Goal: Task Accomplishment & Management: Use online tool/utility

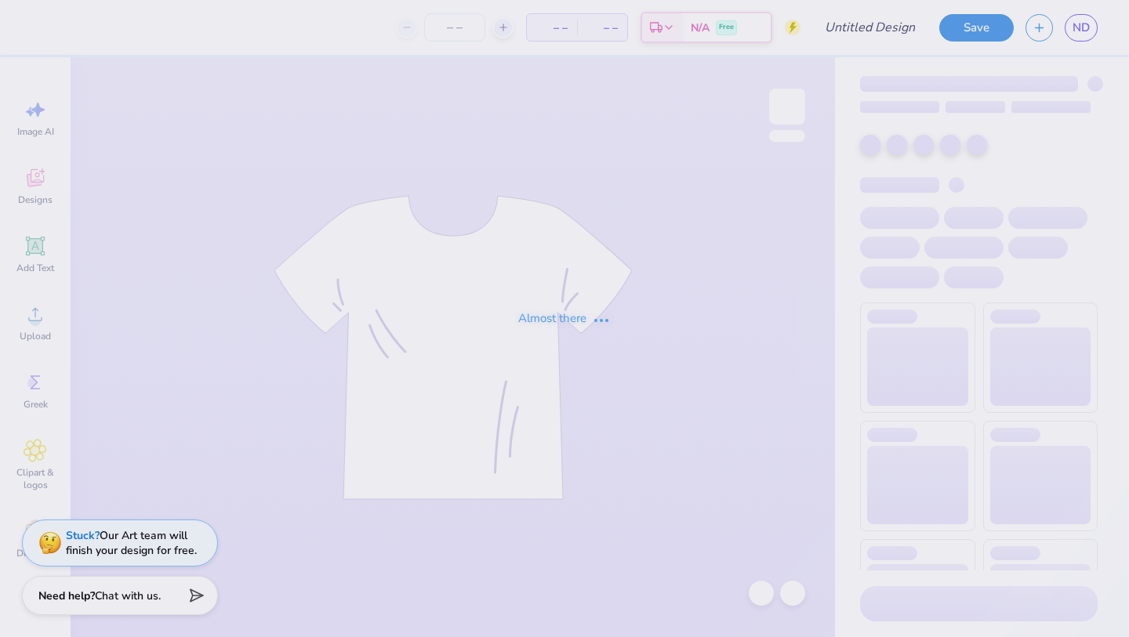
type input "Oasis sweatpants"
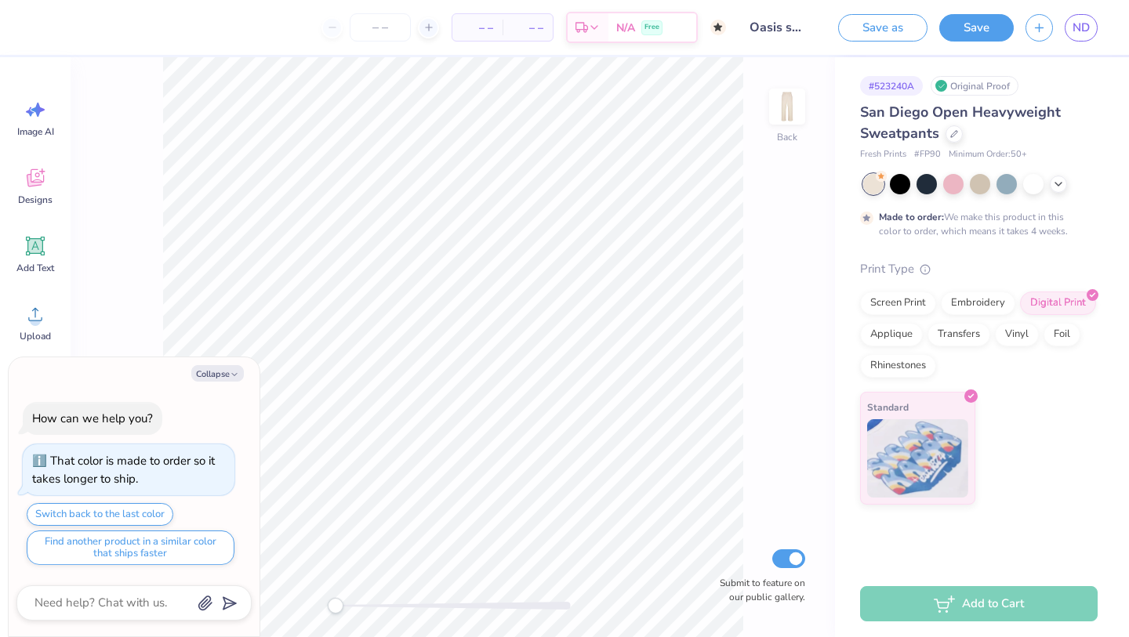
type textarea "x"
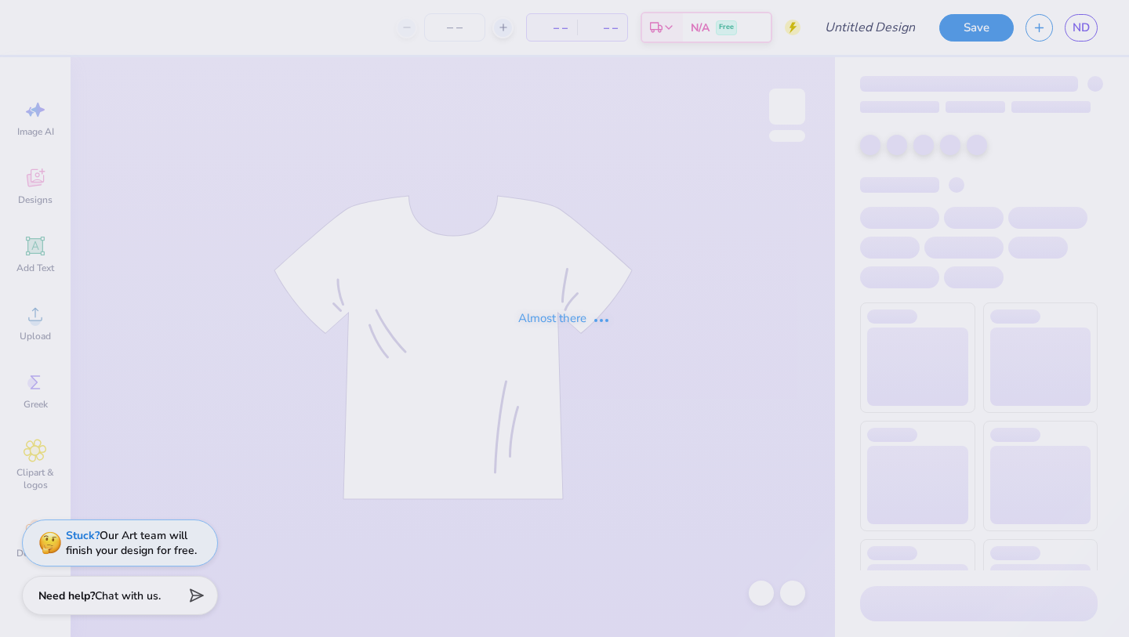
type input "Oasis color option"
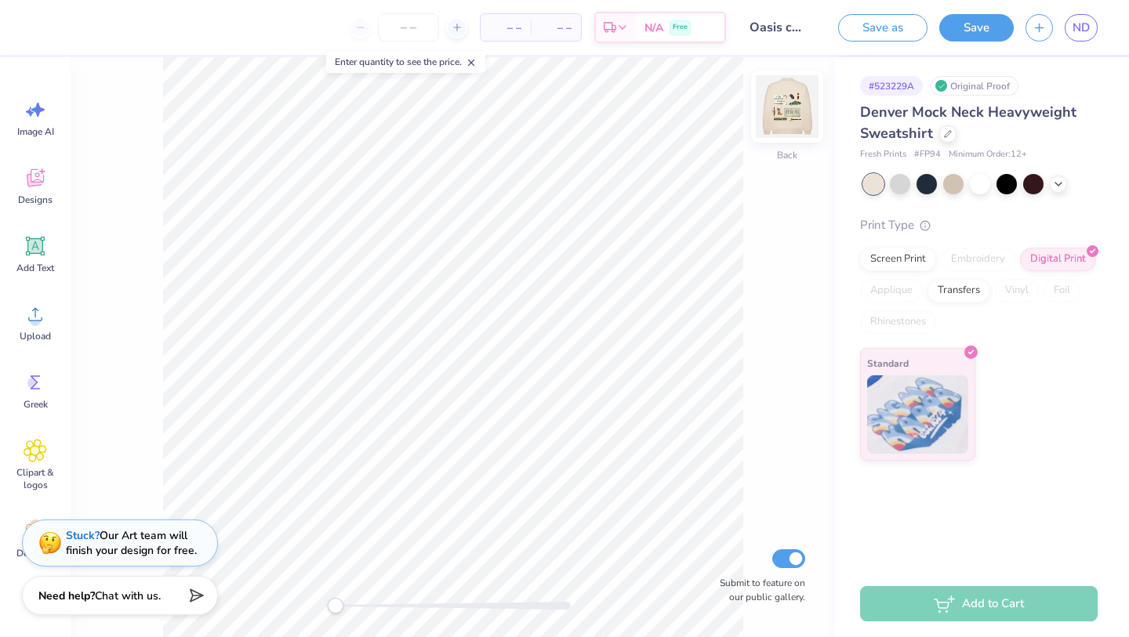
click at [790, 103] on img at bounding box center [787, 106] width 63 height 63
click at [1085, 27] on span "ND" at bounding box center [1081, 28] width 17 height 18
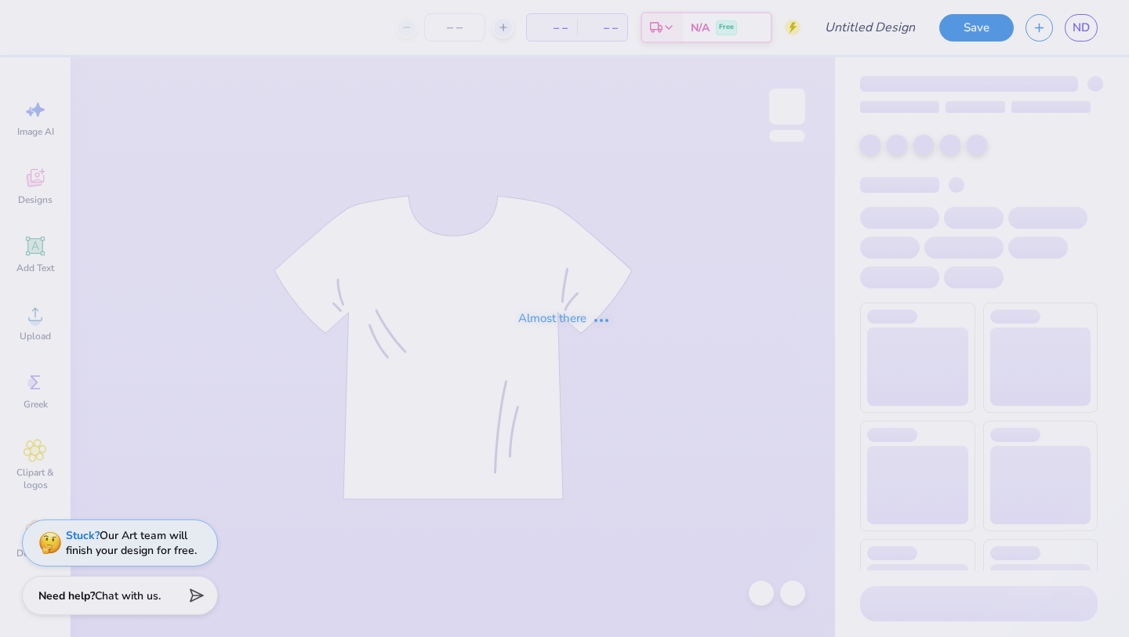
type input "Oasis sweatpants"
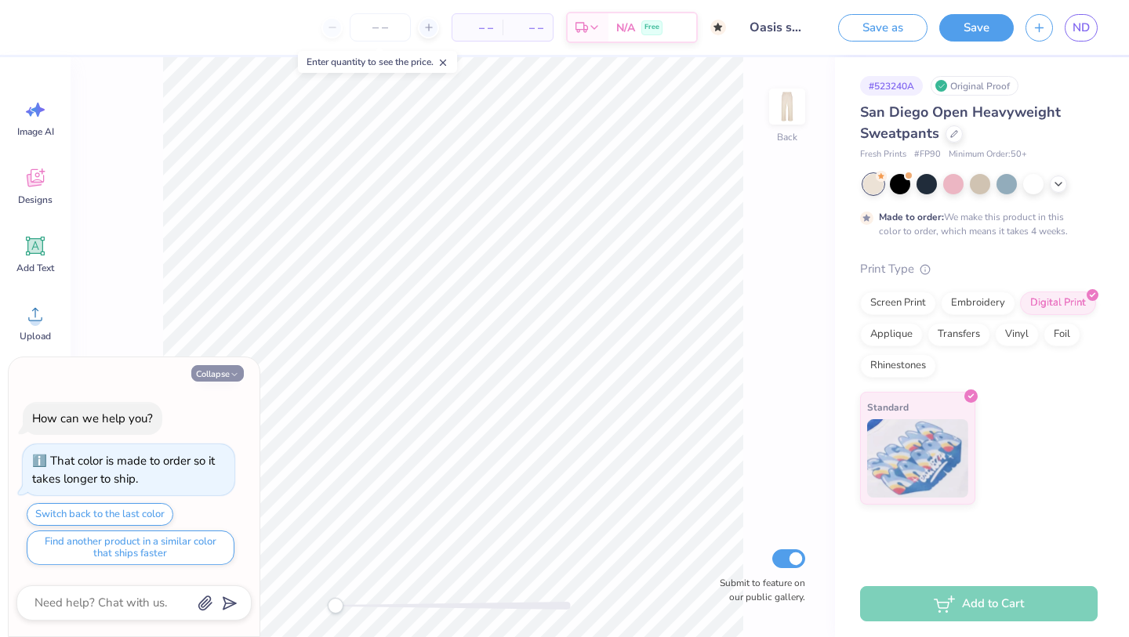
click at [228, 368] on button "Collapse" at bounding box center [217, 373] width 53 height 16
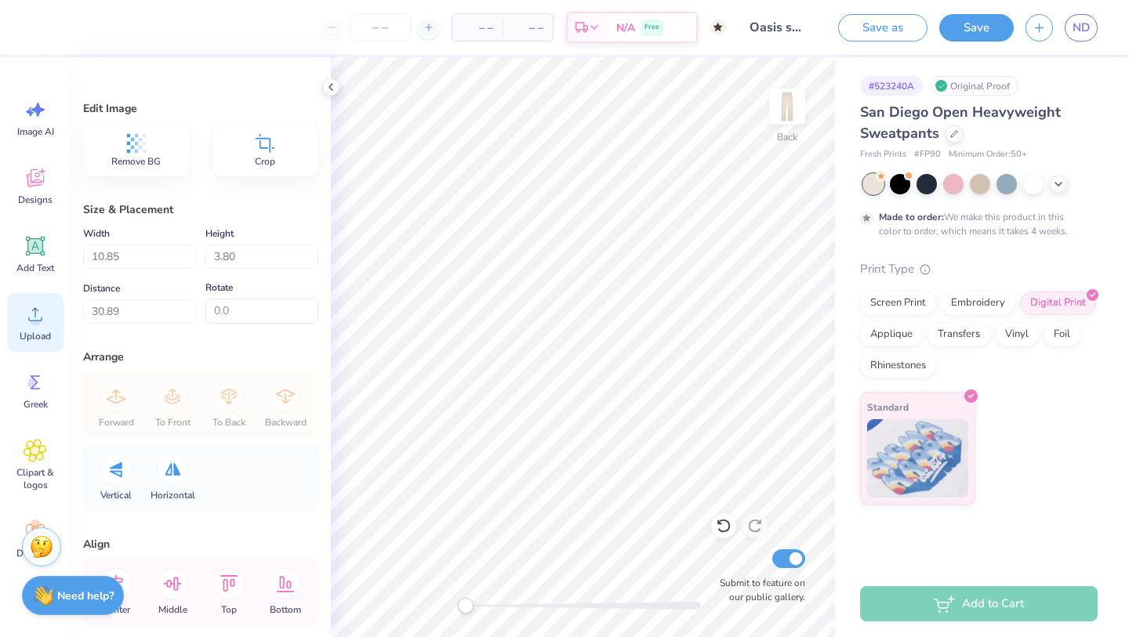
click at [46, 310] on icon at bounding box center [36, 315] width 24 height 24
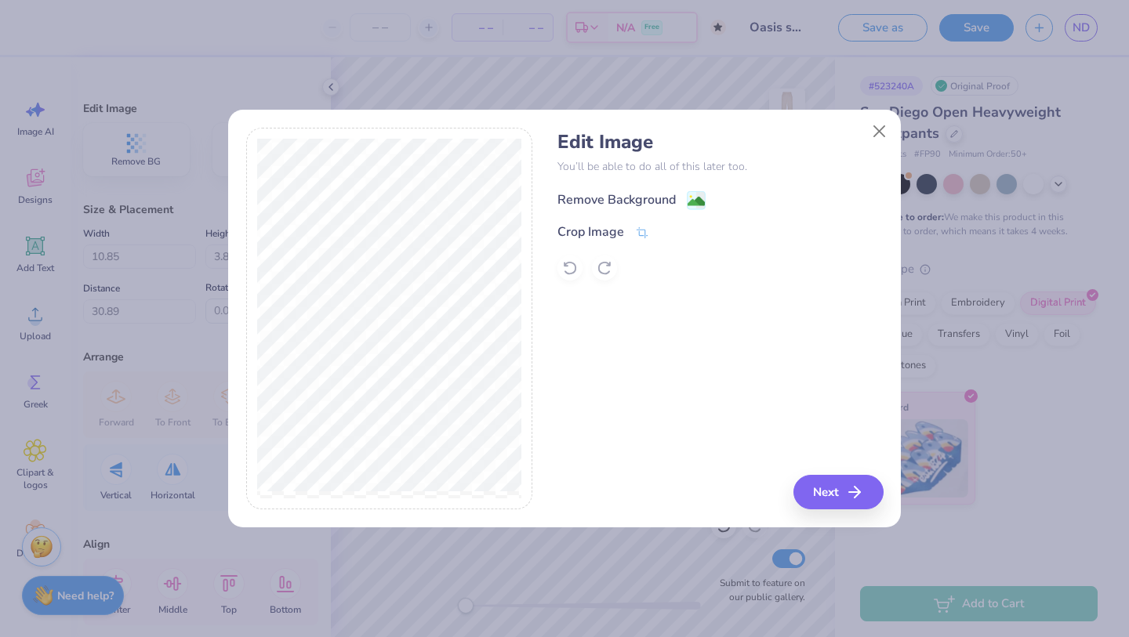
click at [639, 201] on div "Remove Background" at bounding box center [617, 200] width 118 height 19
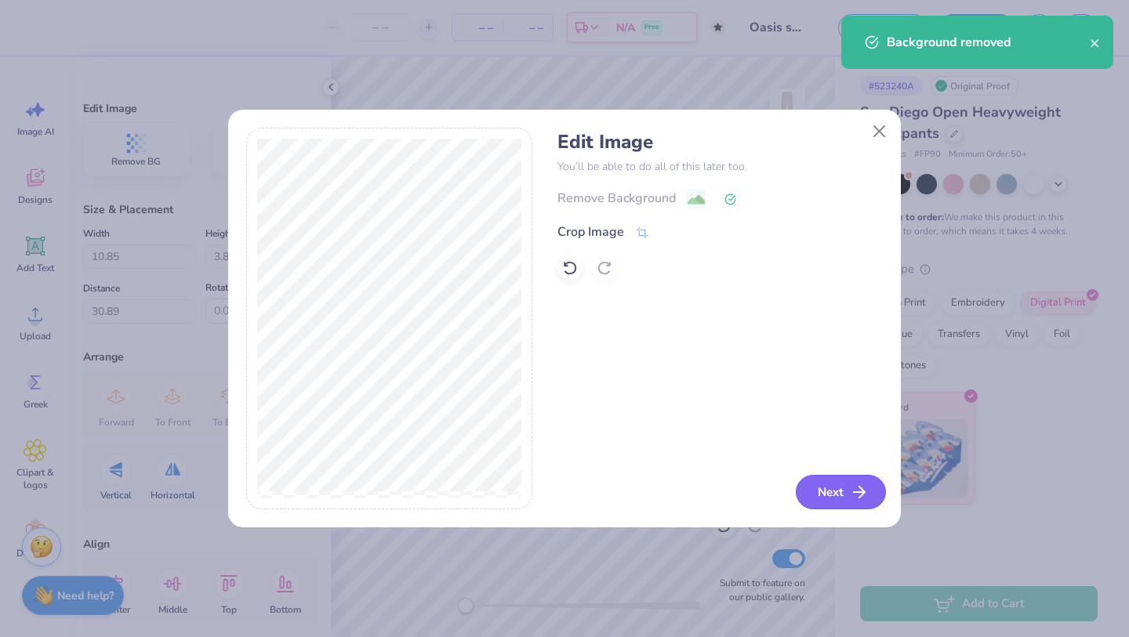
click at [809, 495] on button "Next" at bounding box center [841, 492] width 90 height 35
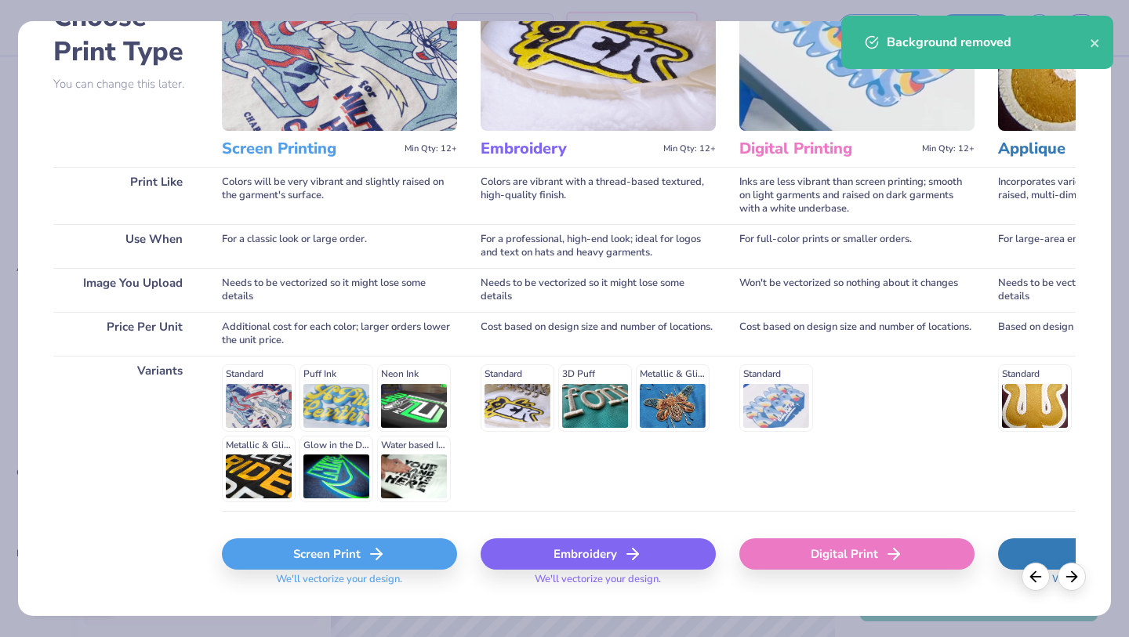
scroll to position [121, 0]
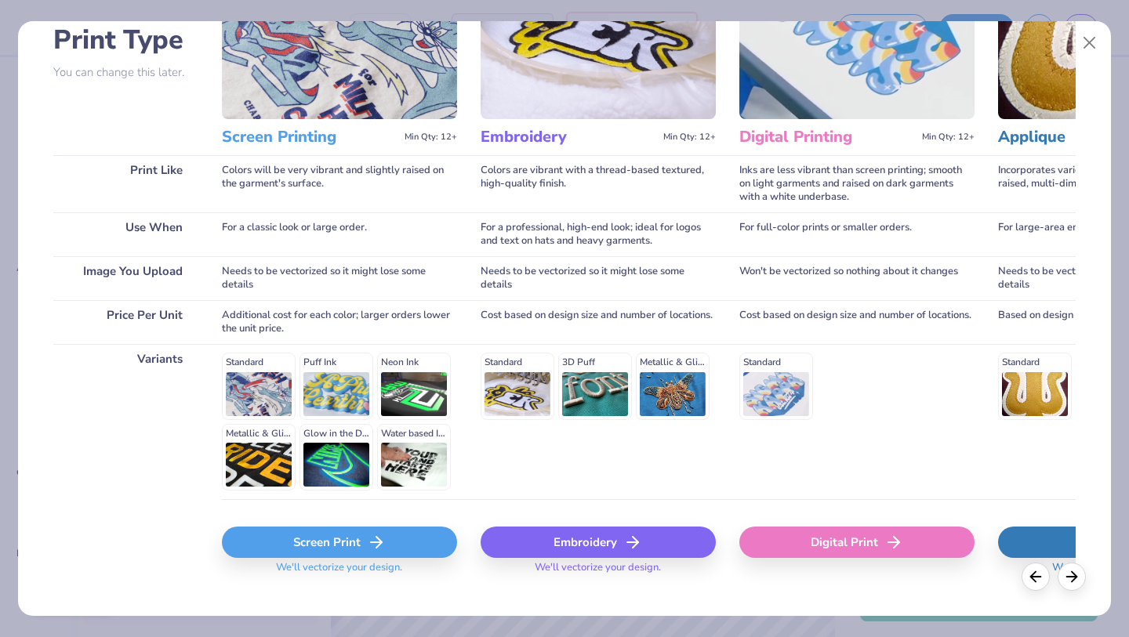
click at [256, 547] on div "Screen Print" at bounding box center [339, 542] width 235 height 31
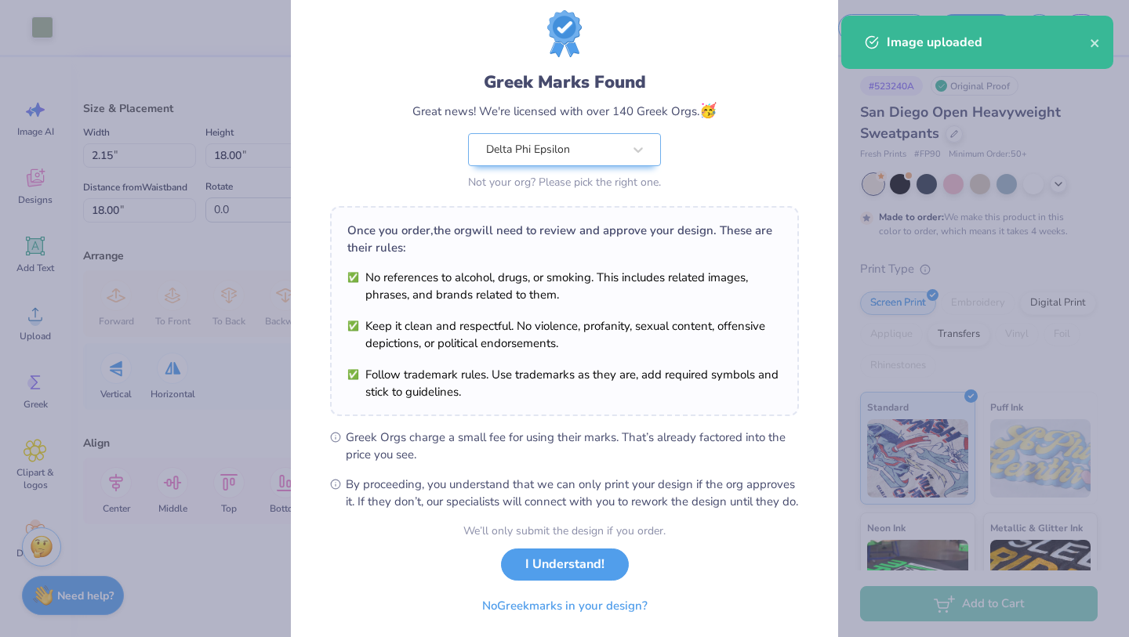
scroll to position [60, 0]
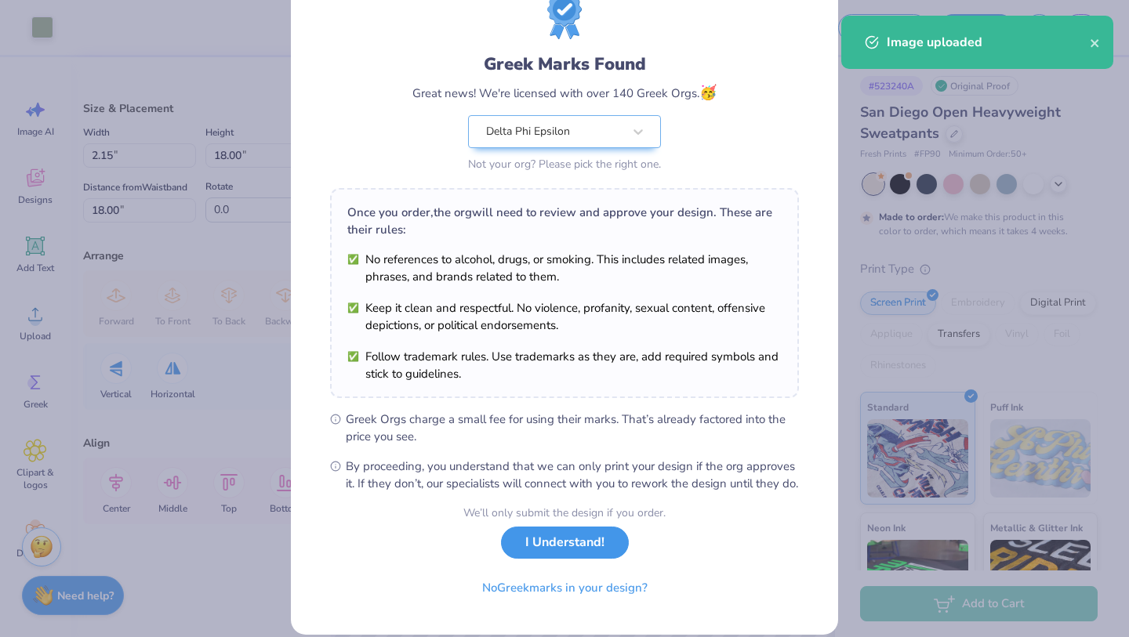
click at [565, 559] on button "I Understand!" at bounding box center [565, 543] width 128 height 32
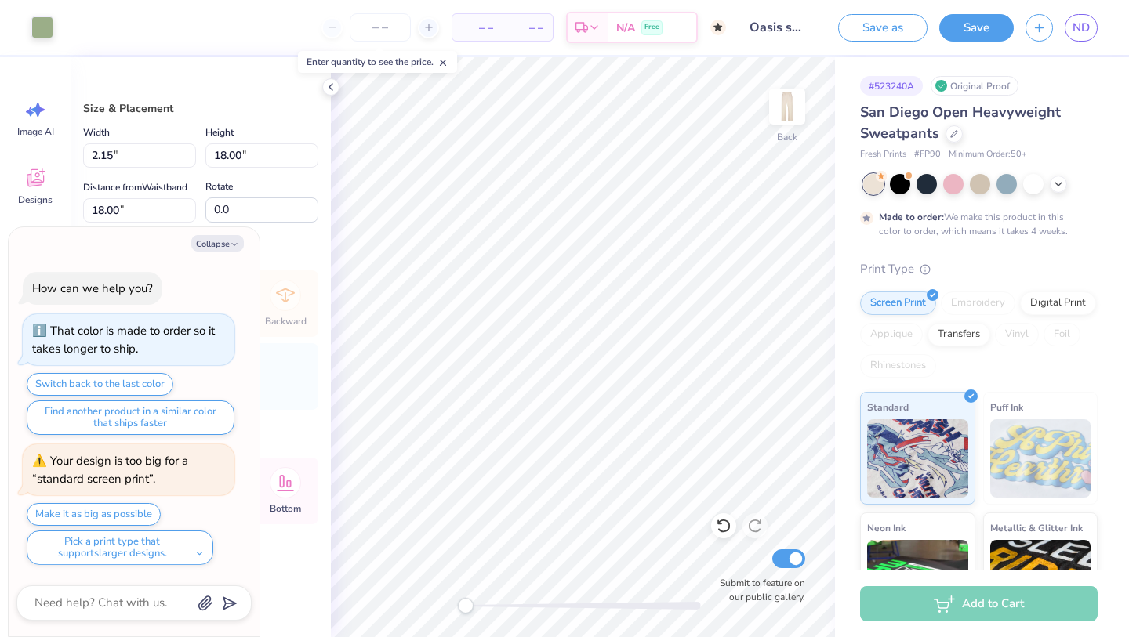
type textarea "x"
type input "28.85"
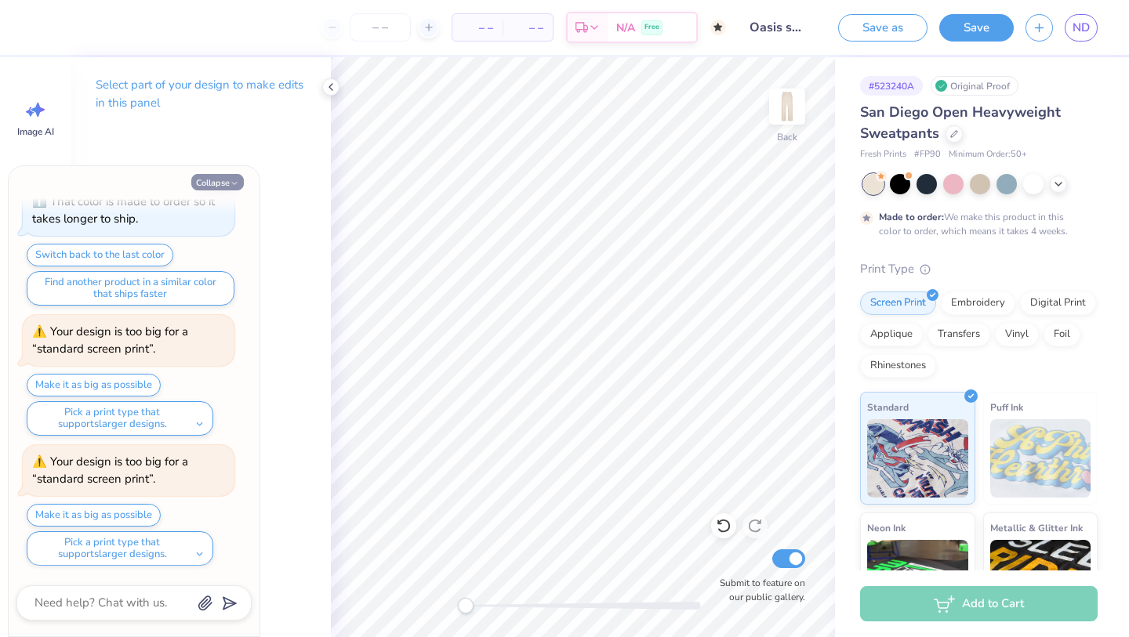
click at [212, 187] on button "Collapse" at bounding box center [217, 182] width 53 height 16
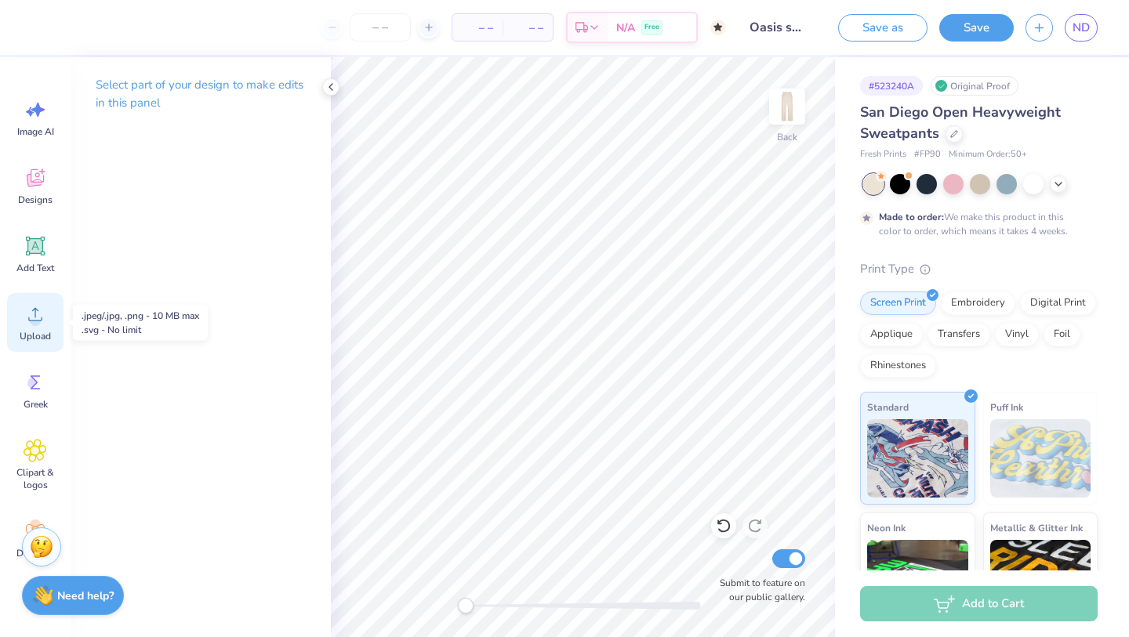
click at [29, 306] on icon at bounding box center [36, 315] width 24 height 24
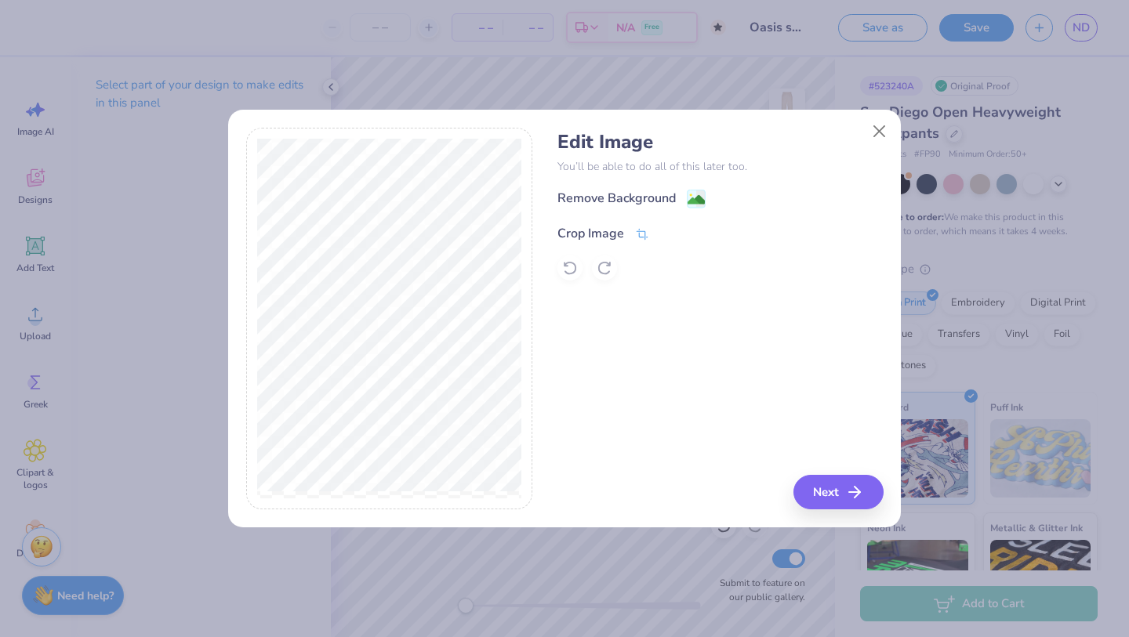
click at [594, 227] on div "Crop Image" at bounding box center [591, 233] width 67 height 19
click at [610, 194] on div "Remove Background Crop Image" at bounding box center [720, 235] width 325 height 92
click at [667, 233] on polyline at bounding box center [669, 232] width 6 height 5
click at [666, 212] on div "Remove Background Crop Image" at bounding box center [720, 235] width 325 height 92
click at [660, 198] on div "Remove Background" at bounding box center [617, 200] width 118 height 19
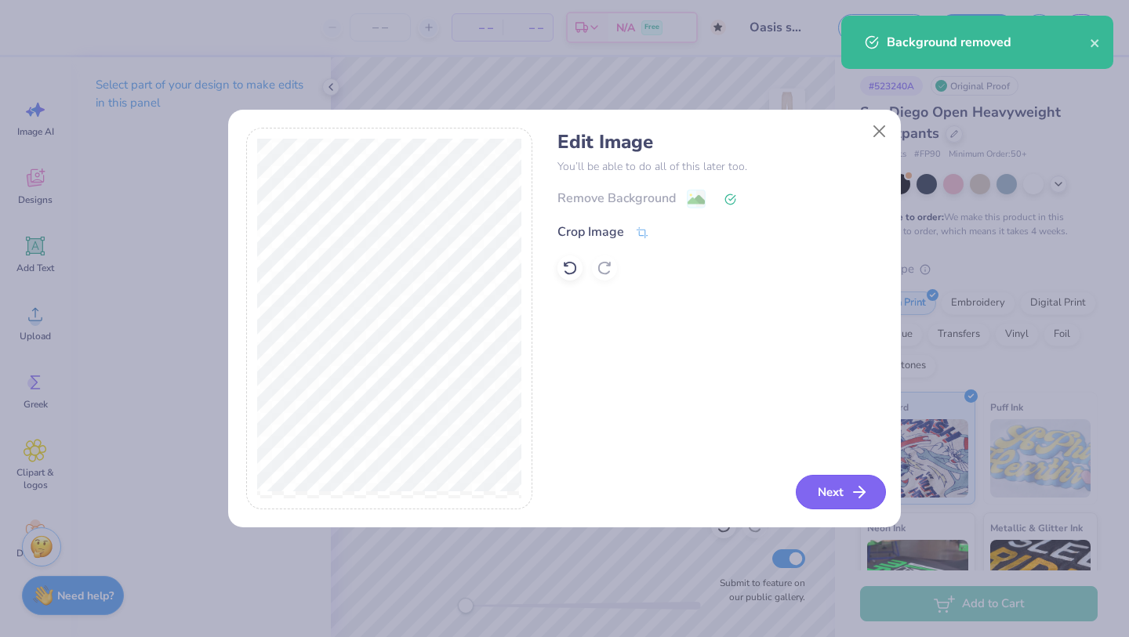
click at [840, 493] on button "Next" at bounding box center [841, 492] width 90 height 35
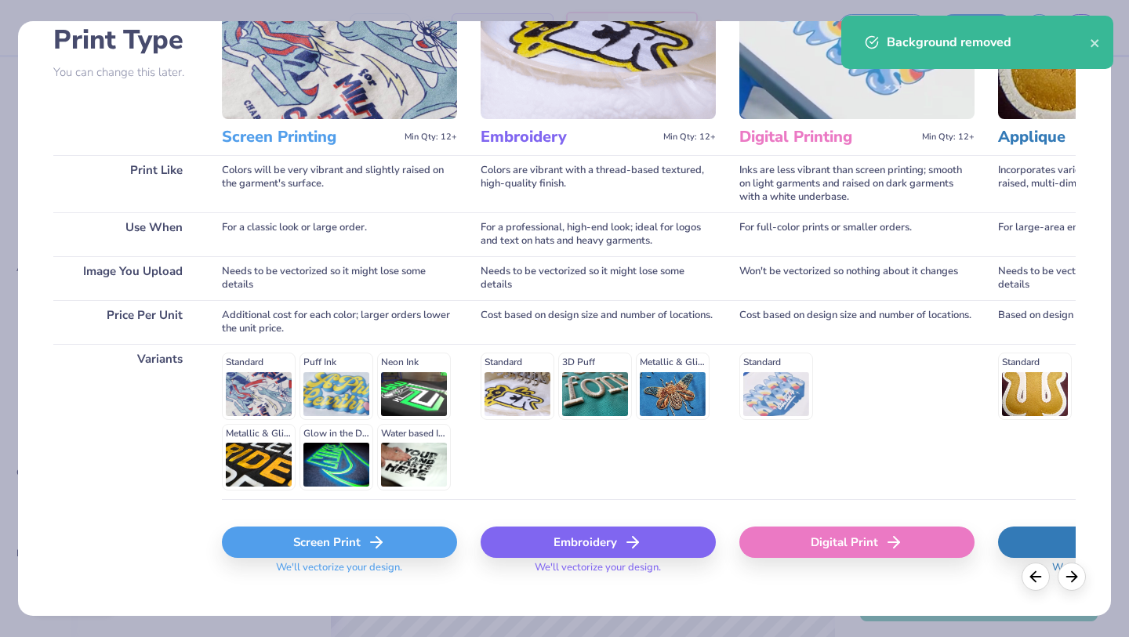
scroll to position [142, 0]
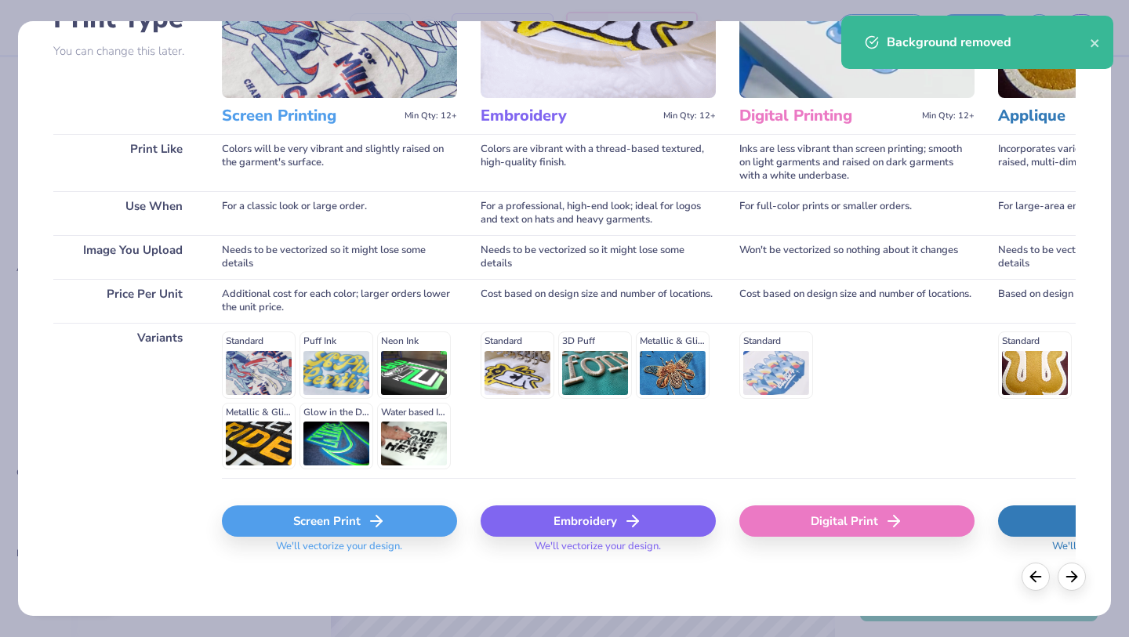
click at [867, 526] on div "Digital Print" at bounding box center [856, 521] width 235 height 31
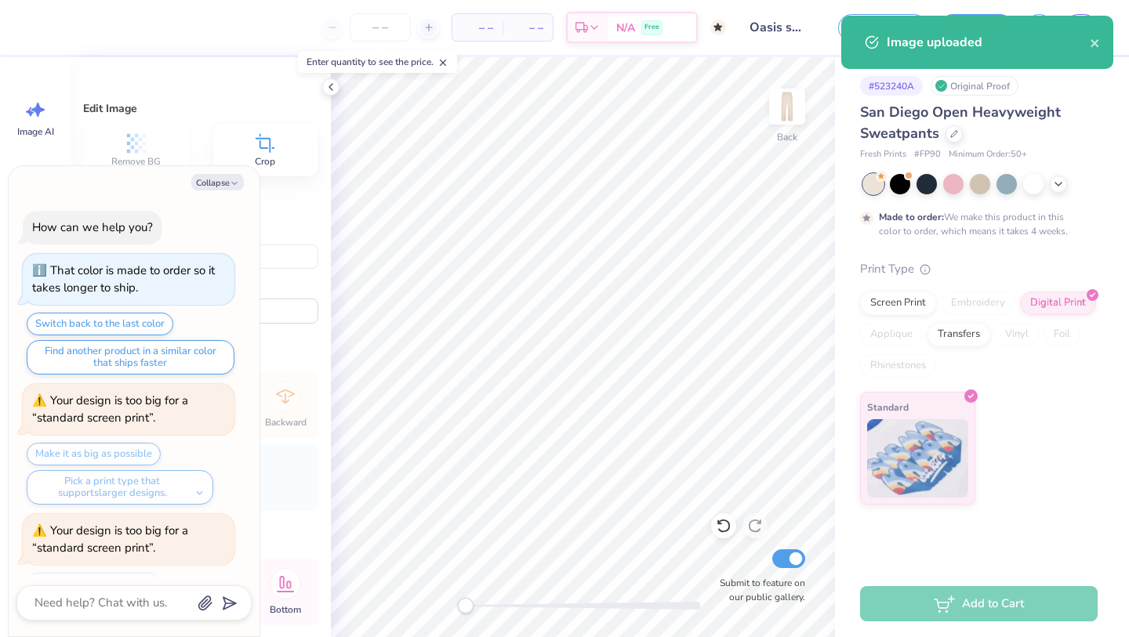
scroll to position [199, 0]
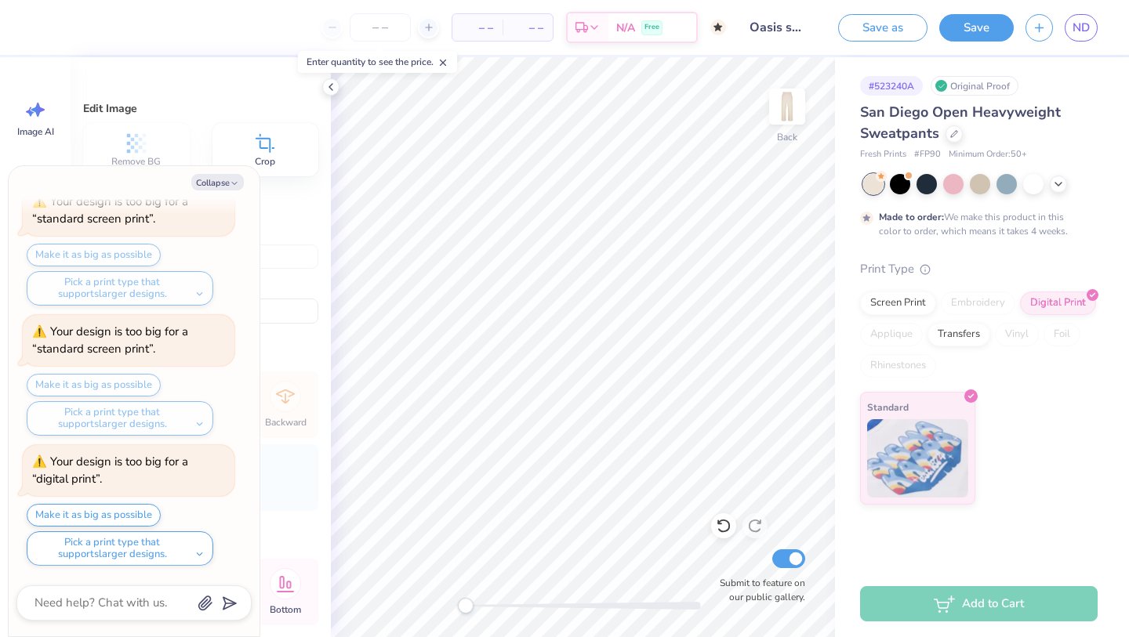
type textarea "x"
type input "29.37"
click at [227, 178] on button "Collapse" at bounding box center [217, 182] width 53 height 16
type textarea "x"
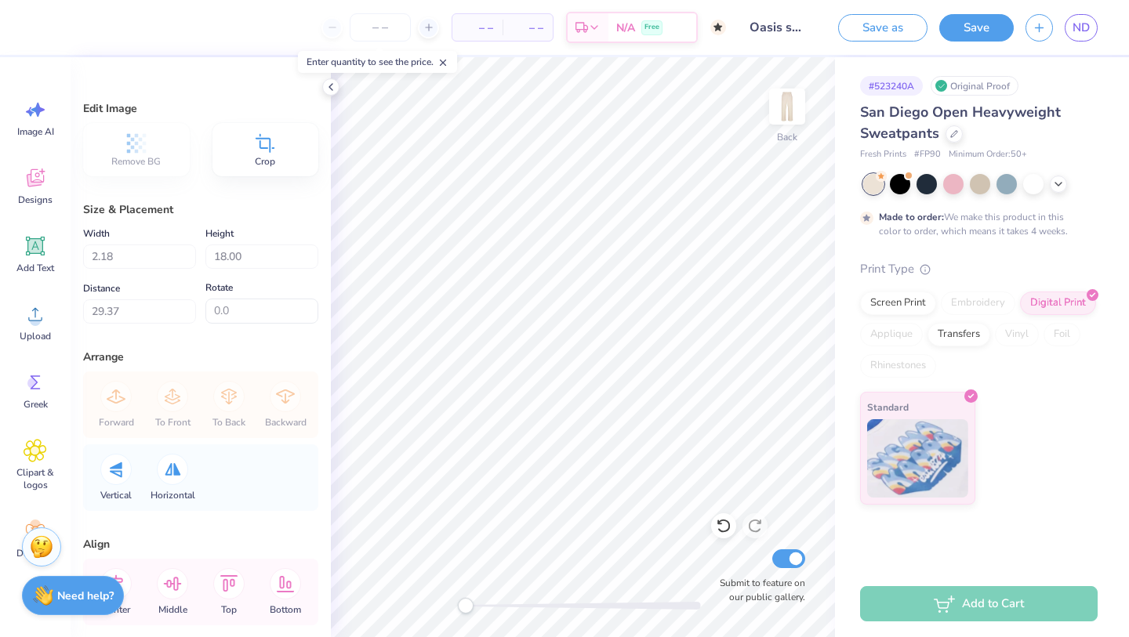
type input "9.00"
type input "0.0"
type input "2.16"
type input "9.02"
type input "0.0"
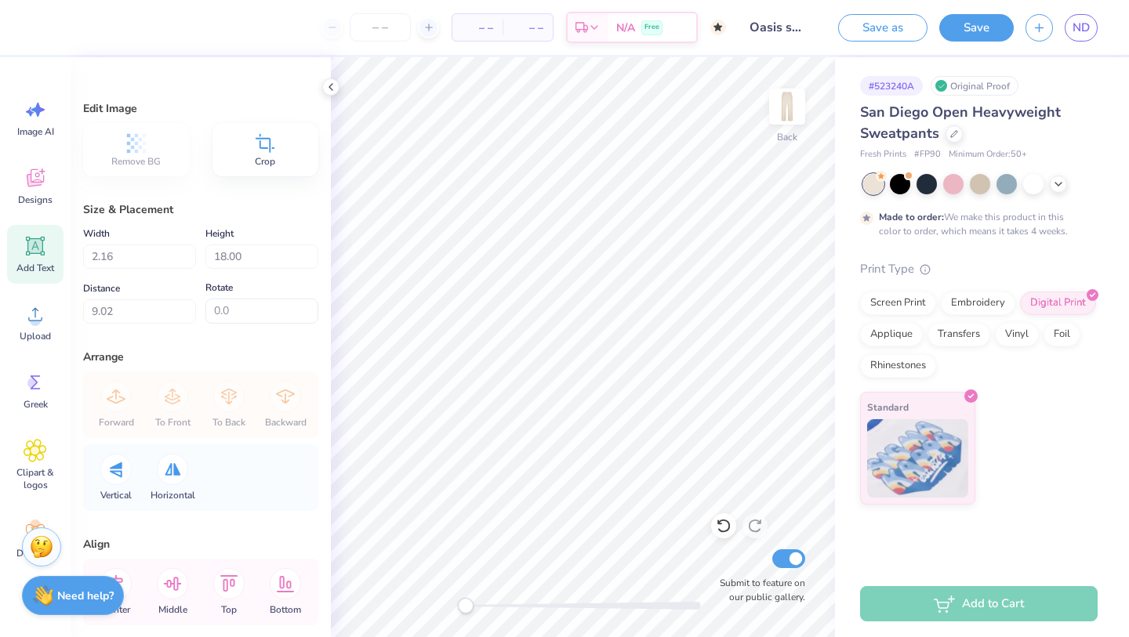
click at [35, 247] on icon at bounding box center [36, 246] width 24 height 24
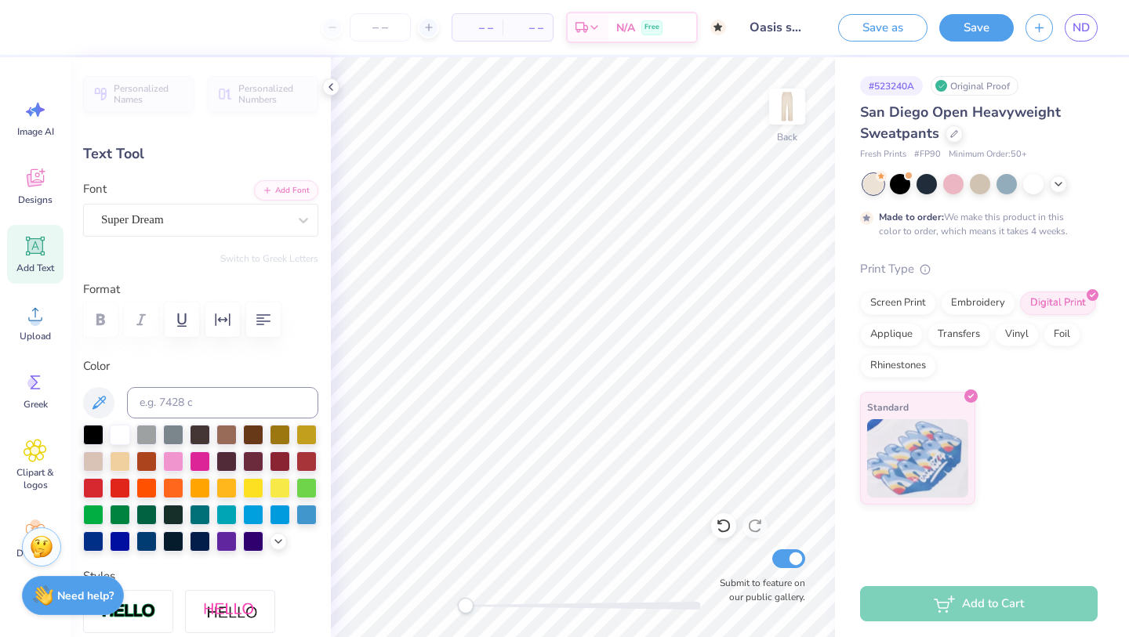
click at [26, 249] on icon at bounding box center [36, 246] width 24 height 24
type textarea "T"
type textarea "Delta Phi Epsilon"
click at [194, 224] on div "Super Dream" at bounding box center [195, 220] width 190 height 24
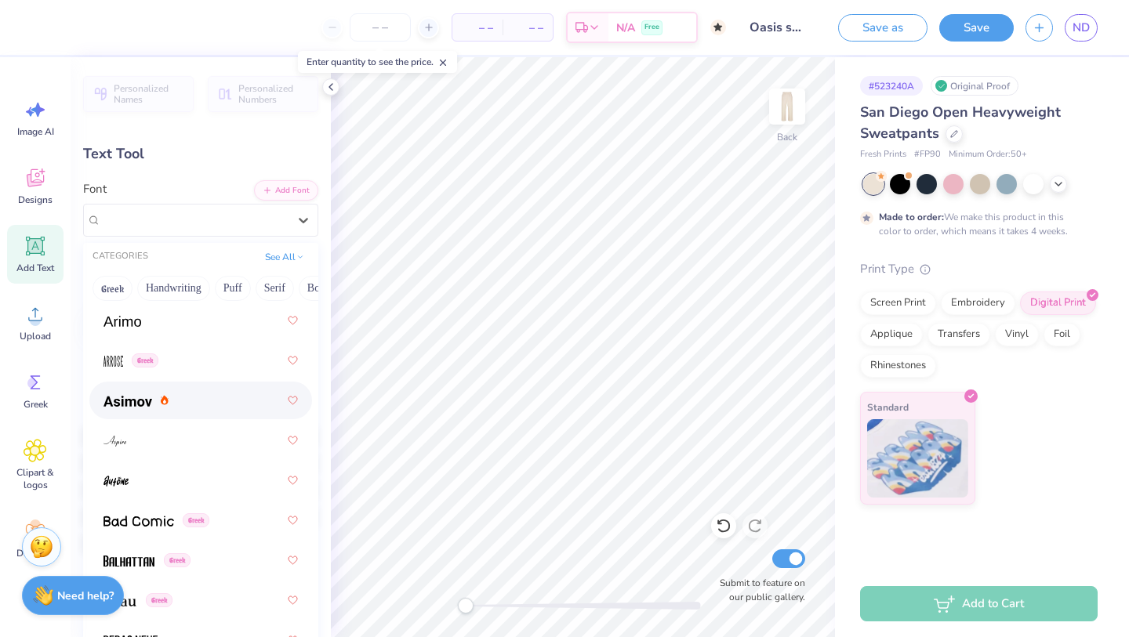
scroll to position [718, 0]
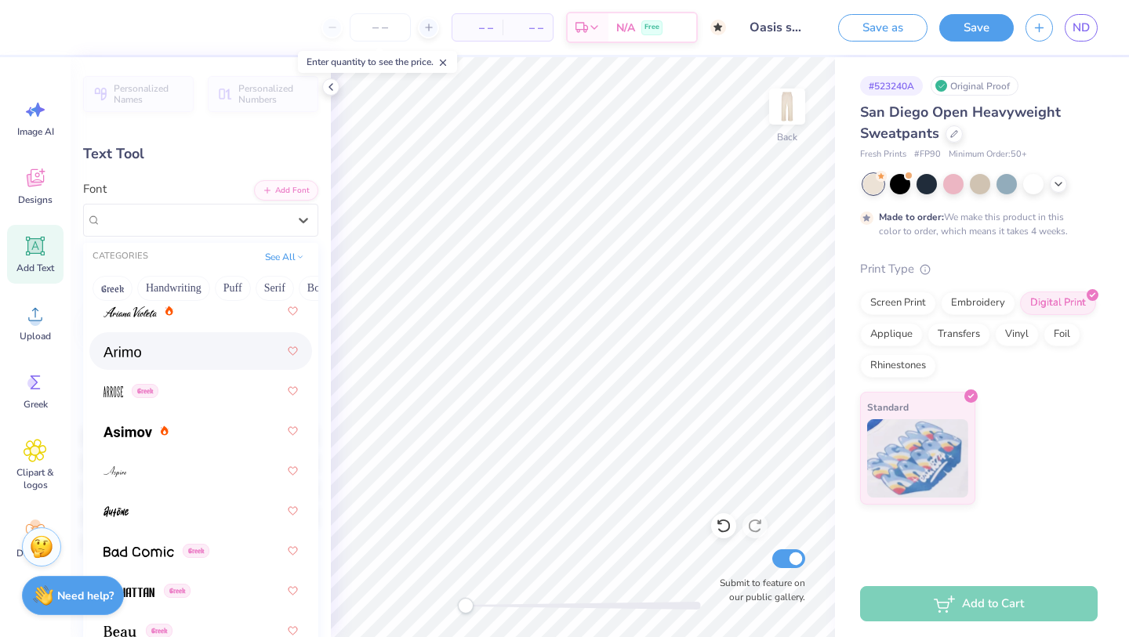
click at [151, 361] on div at bounding box center [201, 351] width 194 height 28
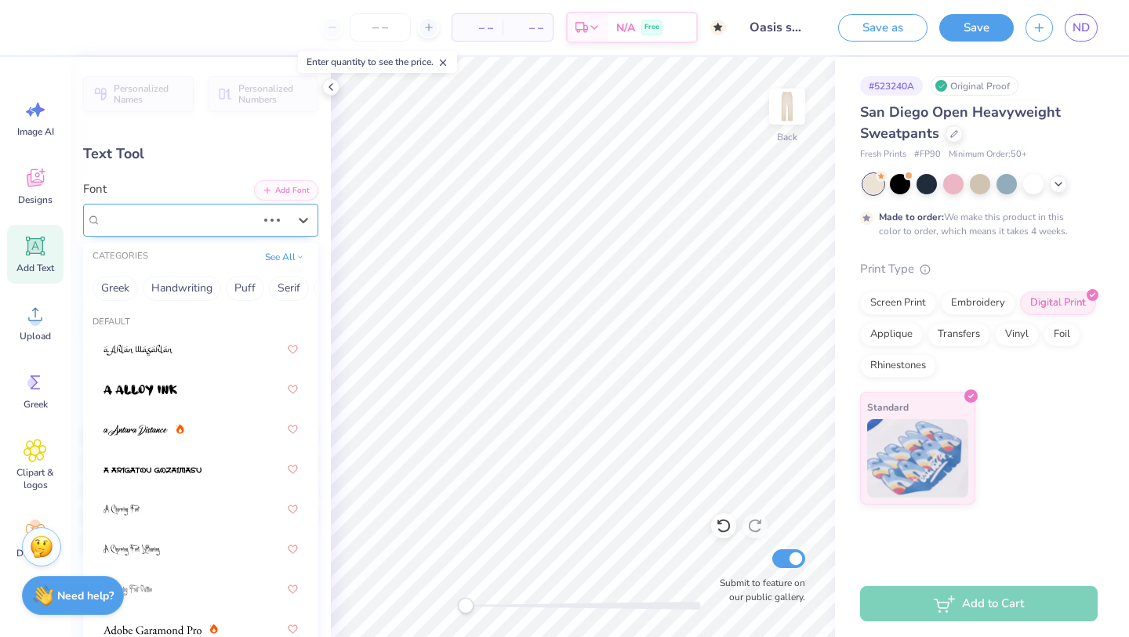
click at [184, 225] on div "Super Dream" at bounding box center [179, 220] width 158 height 24
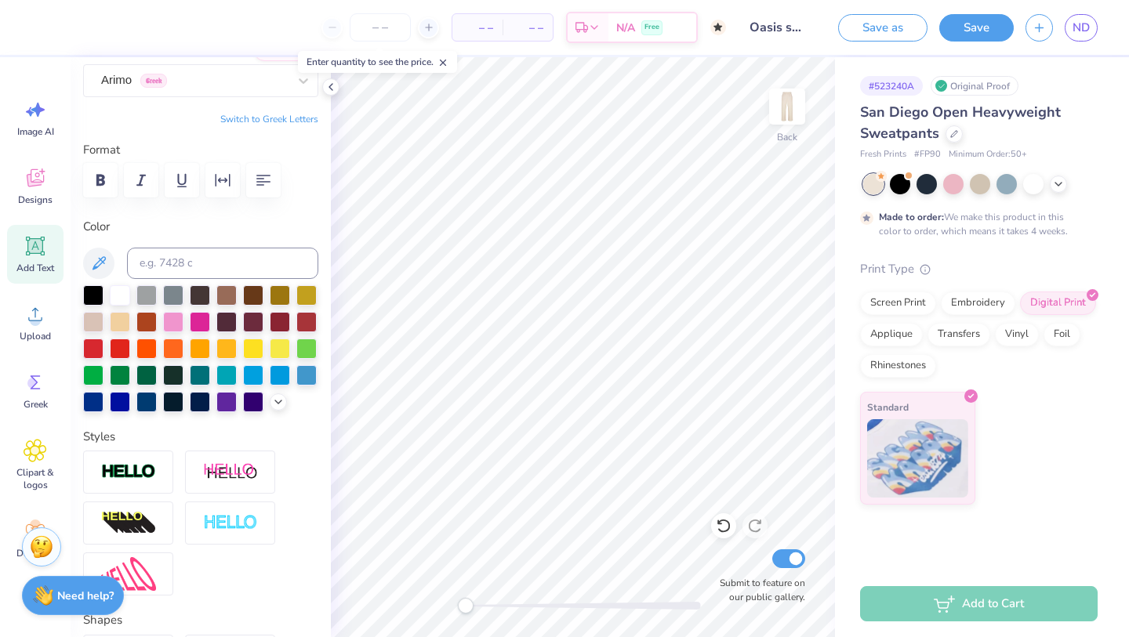
scroll to position [137, 0]
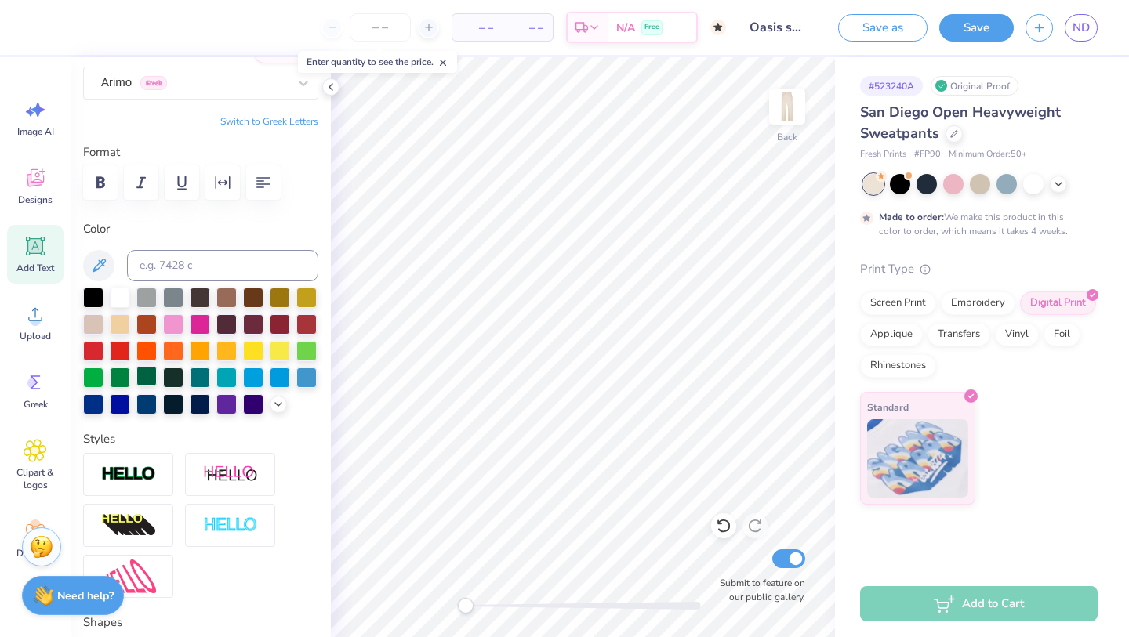
click at [148, 376] on div at bounding box center [146, 376] width 20 height 20
type input "10.84"
type input "1.35"
type input "26.32"
type input "89.9"
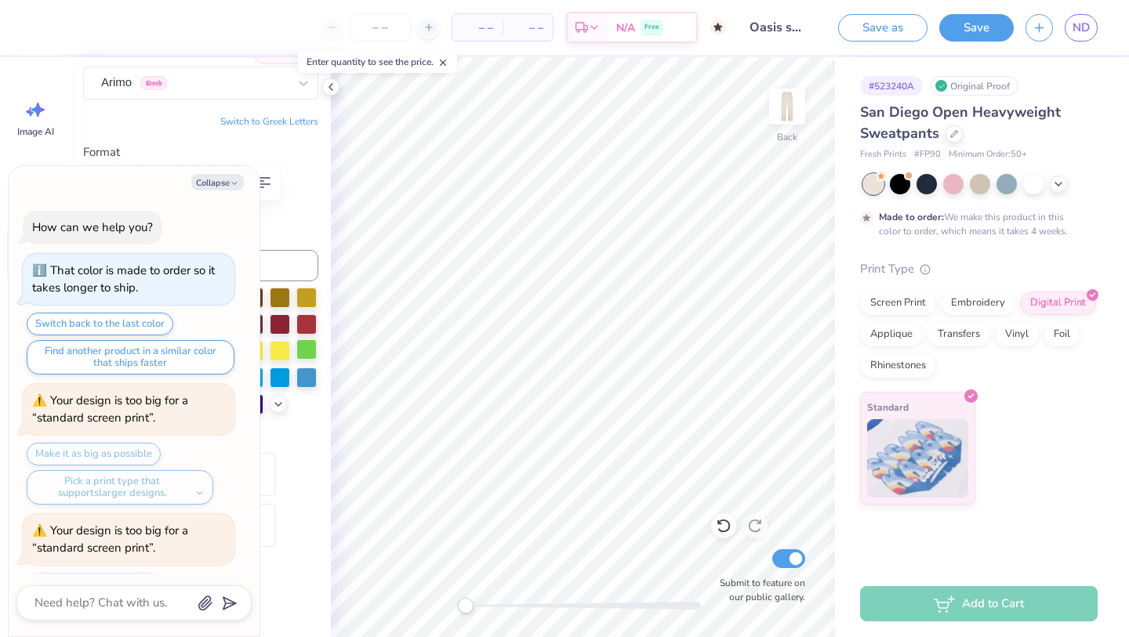
type textarea "x"
type input "1.36"
type input "10.84"
type input "21.58"
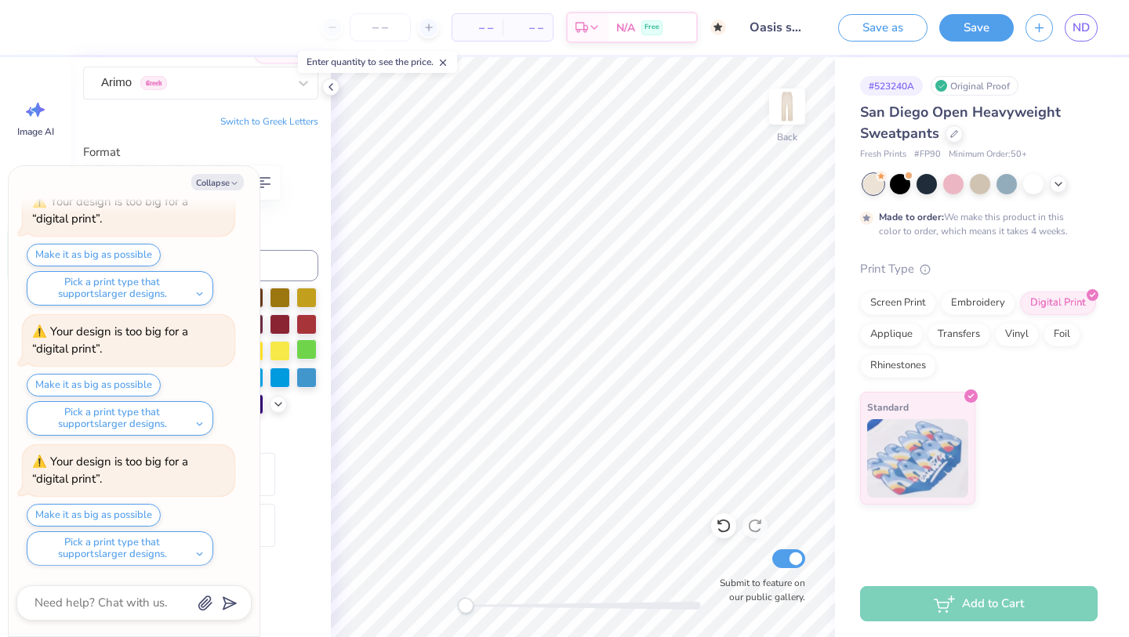
type textarea "x"
type input "0.0"
type textarea "x"
type input "34.59"
type input "89.9"
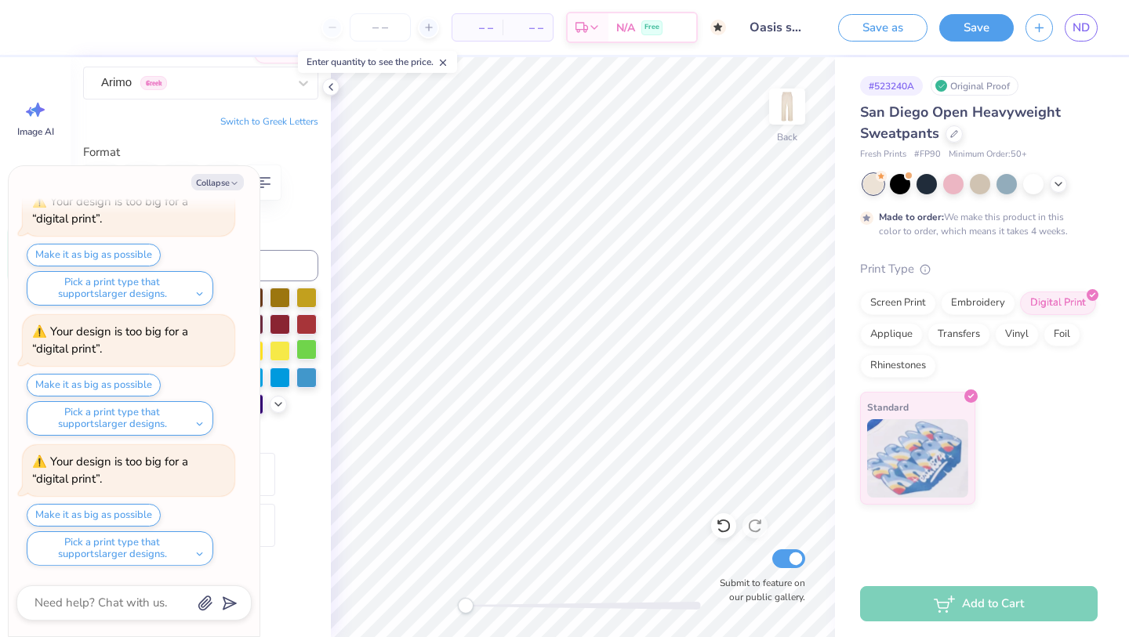
type textarea "x"
type input "0.0"
type textarea "x"
type input "89.9"
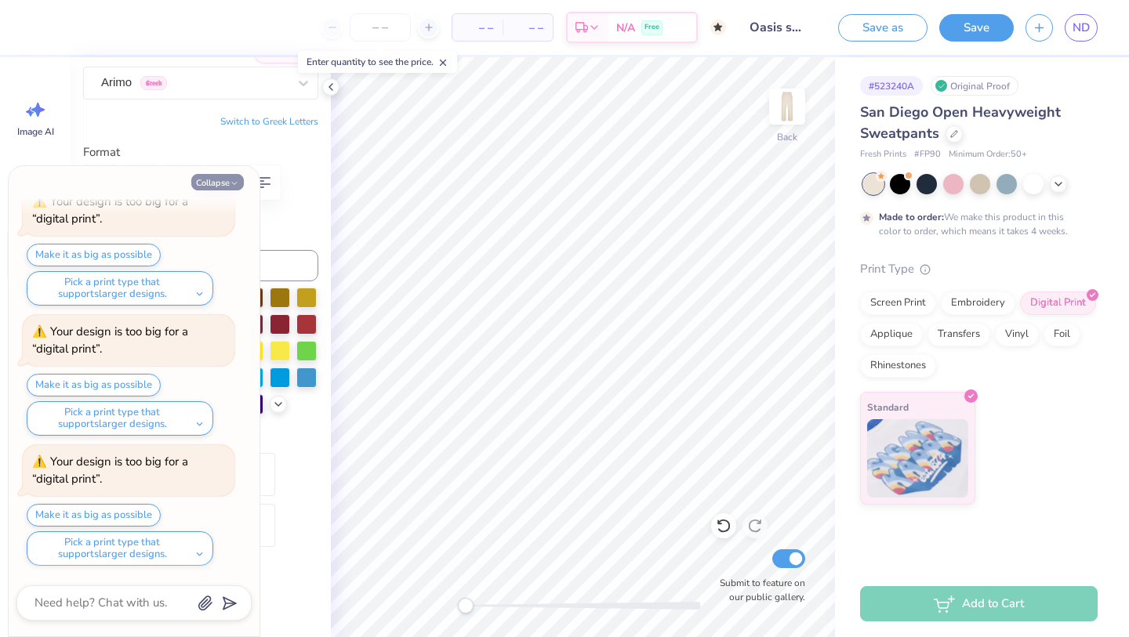
click at [231, 180] on icon "button" at bounding box center [234, 183] width 9 height 9
type textarea "x"
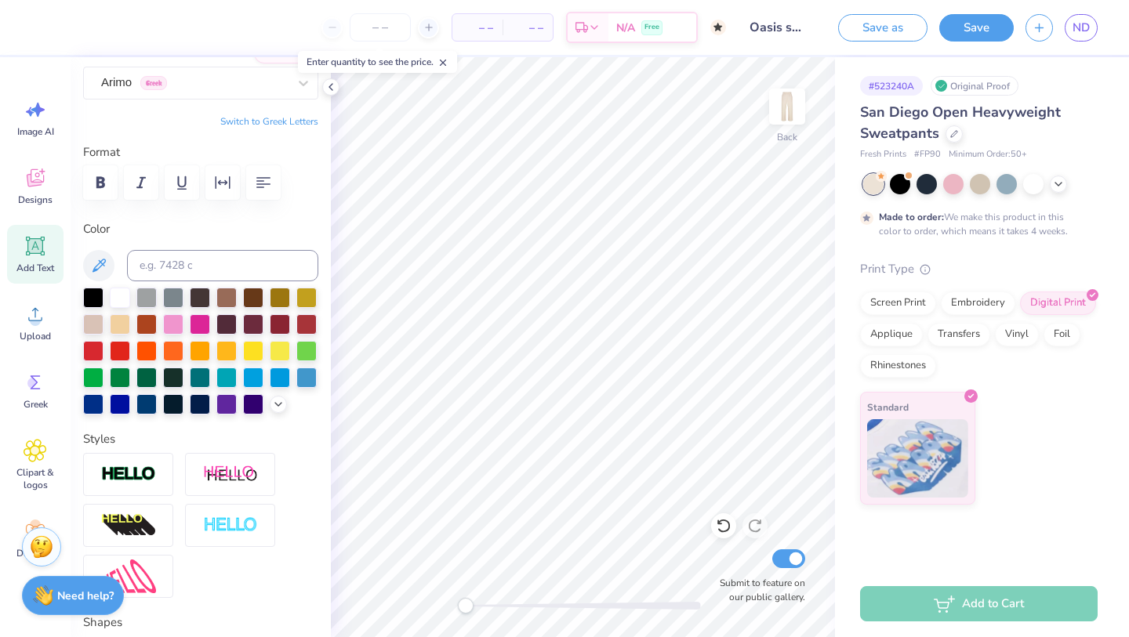
type input "0.0"
click at [722, 536] on div at bounding box center [723, 526] width 25 height 25
click at [722, 533] on icon at bounding box center [724, 526] width 16 height 16
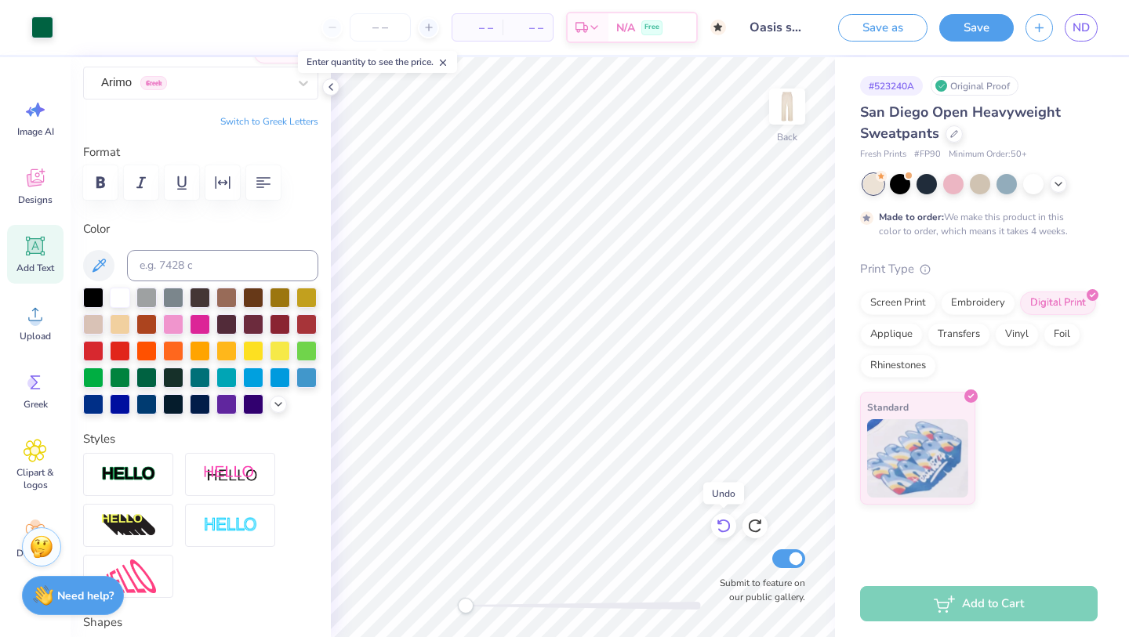
click at [722, 533] on icon at bounding box center [724, 526] width 16 height 16
type input "10.97"
type input "3.18"
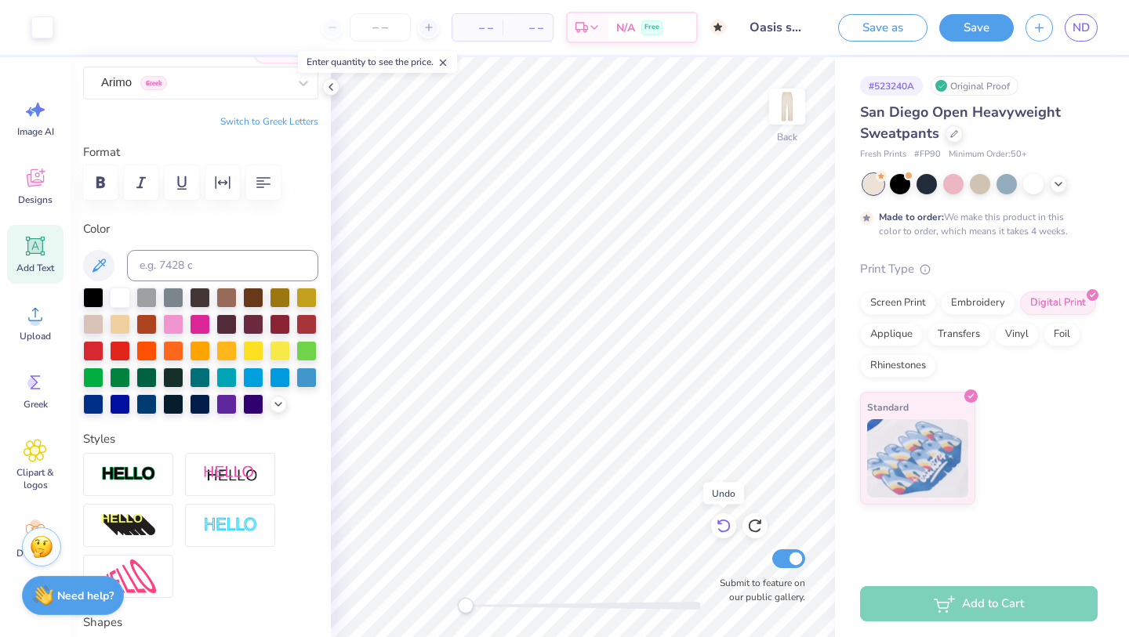
type input "25.41"
click at [722, 533] on icon at bounding box center [724, 526] width 16 height 16
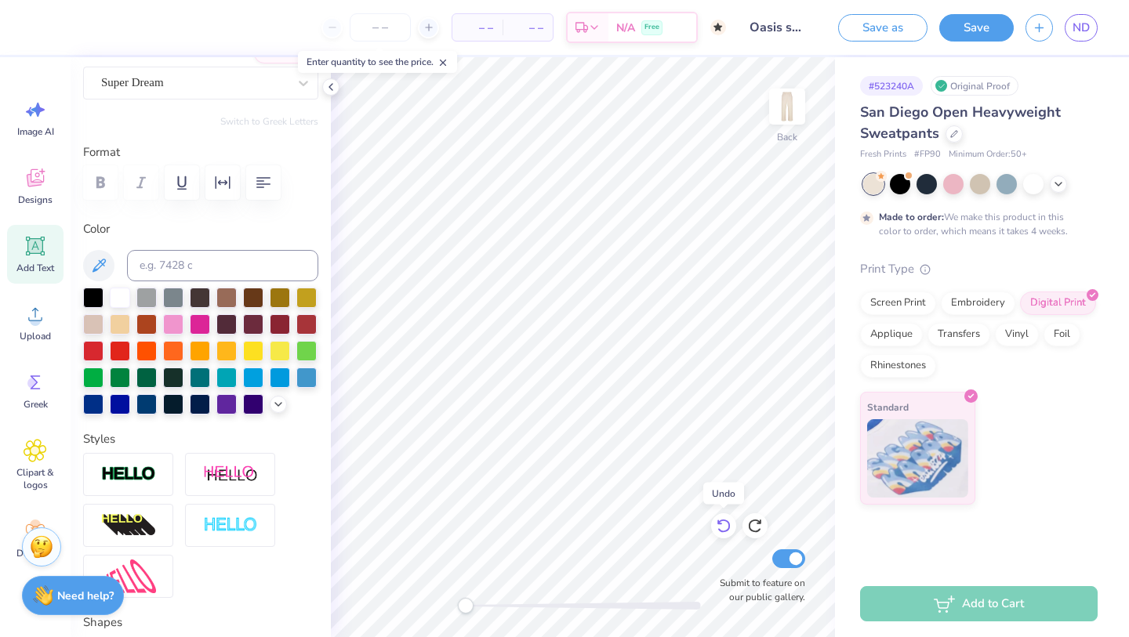
click at [722, 533] on icon at bounding box center [724, 526] width 16 height 16
click at [792, 119] on img at bounding box center [787, 106] width 63 height 63
click at [792, 119] on img at bounding box center [787, 106] width 31 height 31
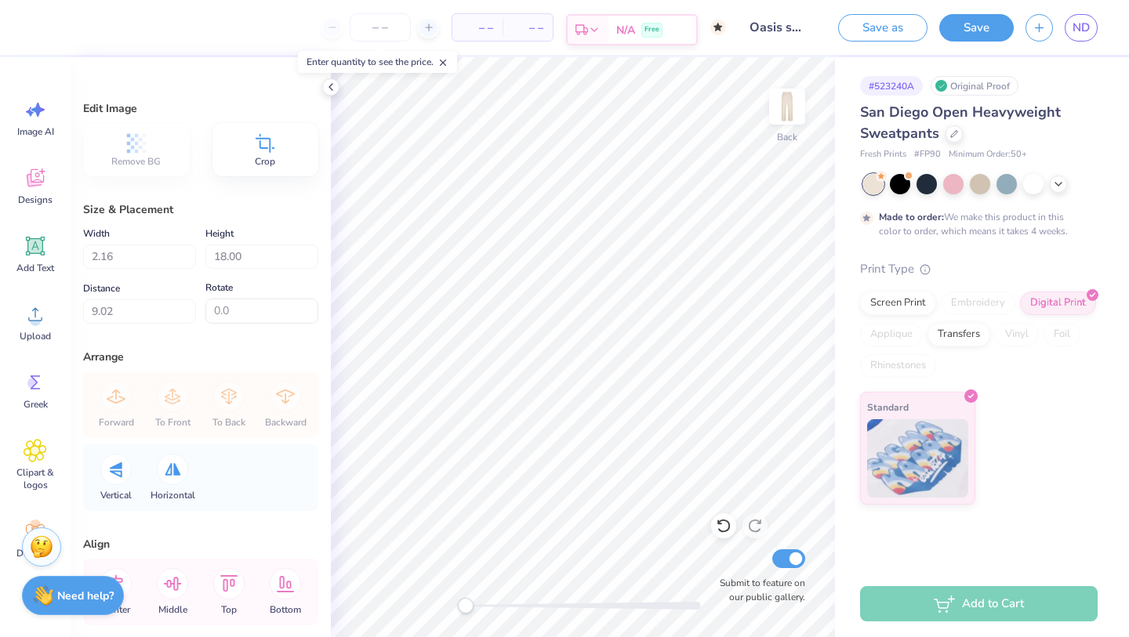
type input "0.0"
click at [42, 325] on icon at bounding box center [36, 315] width 24 height 24
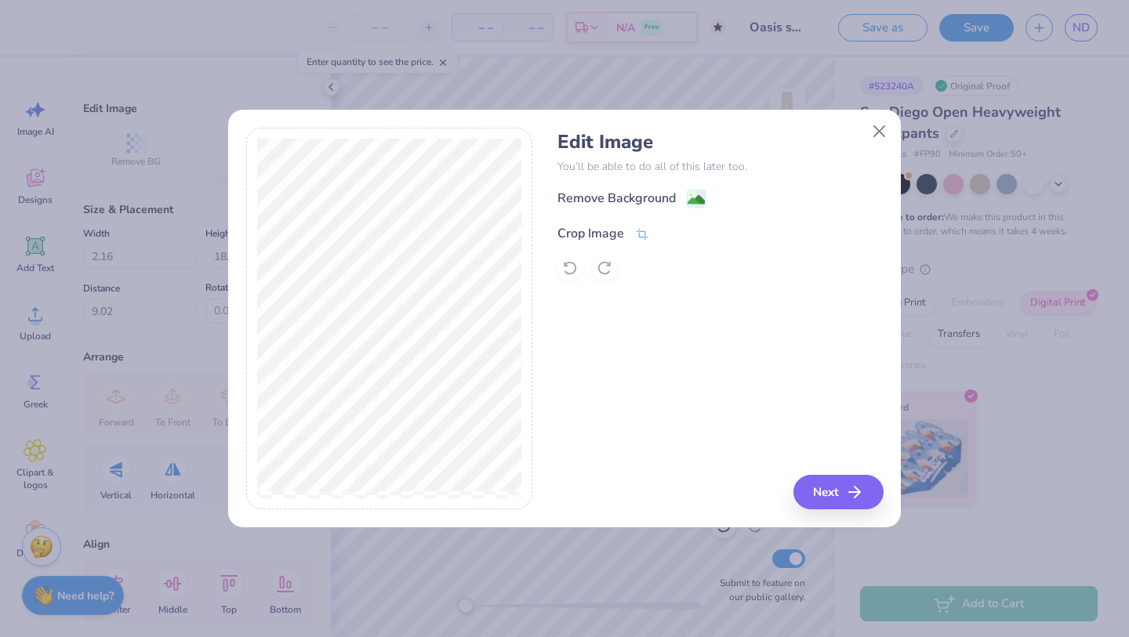
click at [614, 230] on div "Crop Image" at bounding box center [591, 233] width 67 height 19
click at [196, 337] on div "Edit Image You’ll be able to do all of this later too. Remove Background Crop I…" at bounding box center [564, 318] width 1129 height 637
click at [671, 237] on button at bounding box center [668, 231] width 16 height 16
click at [835, 493] on button "Next" at bounding box center [841, 492] width 90 height 35
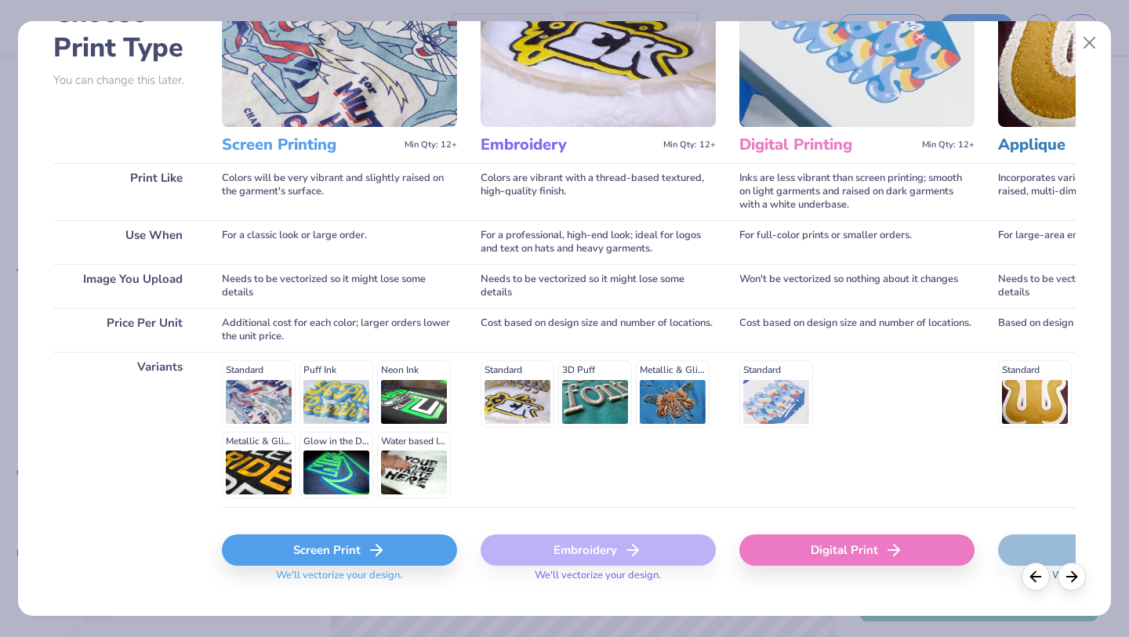
scroll to position [127, 0]
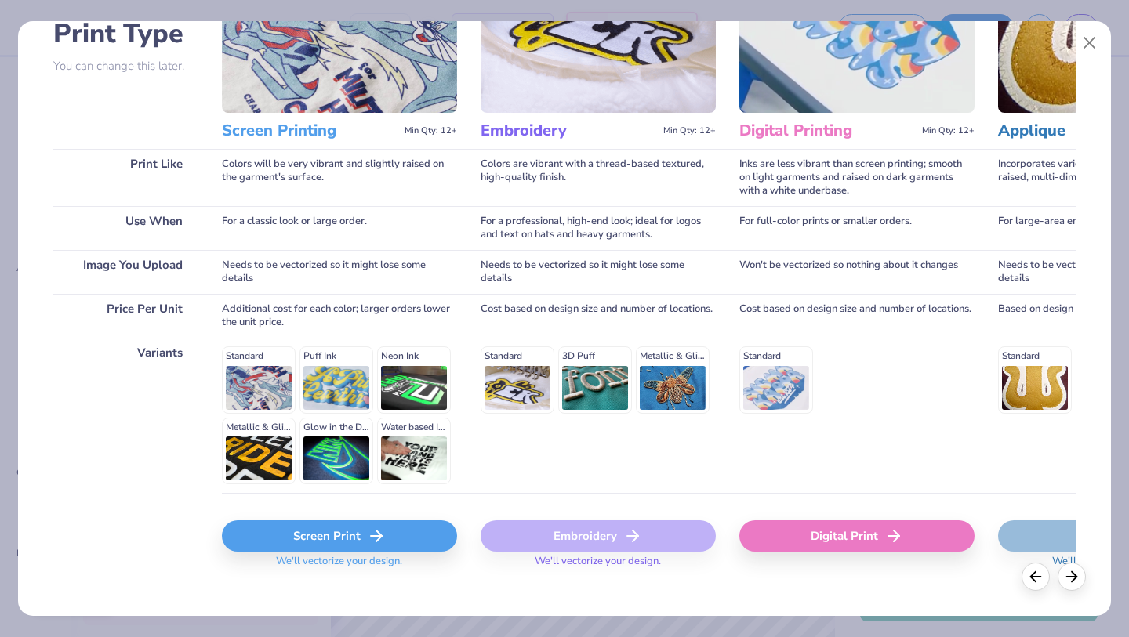
click at [791, 547] on div "Digital Print" at bounding box center [856, 536] width 235 height 31
type input "10.85"
type input "4.36"
type input "24.82"
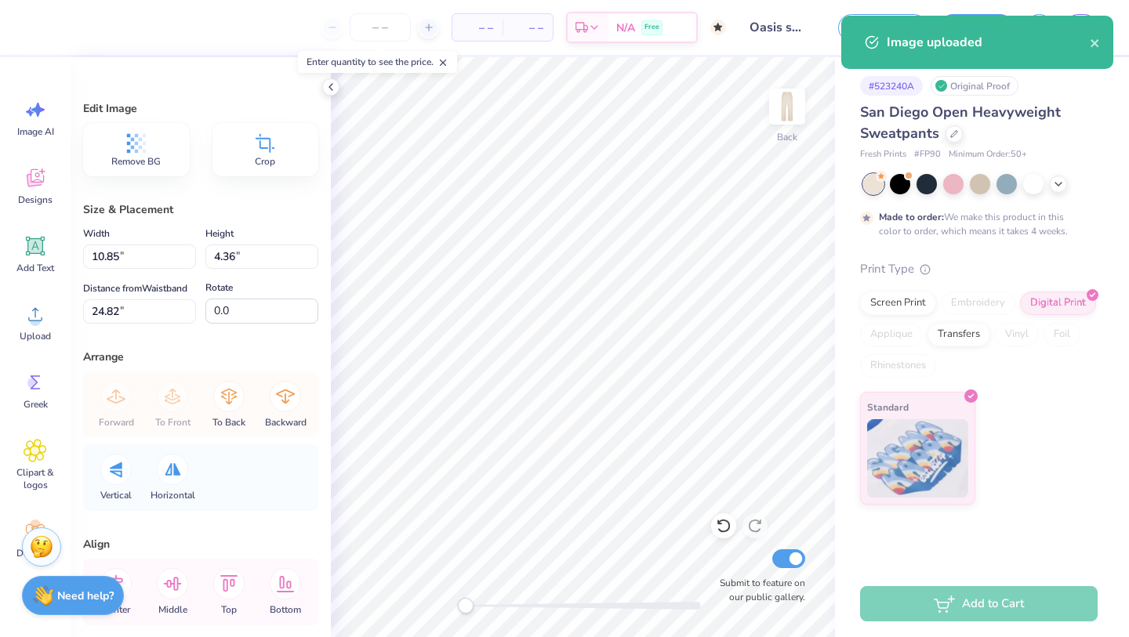
type input "2.16"
type input "18.00"
type input "28.78"
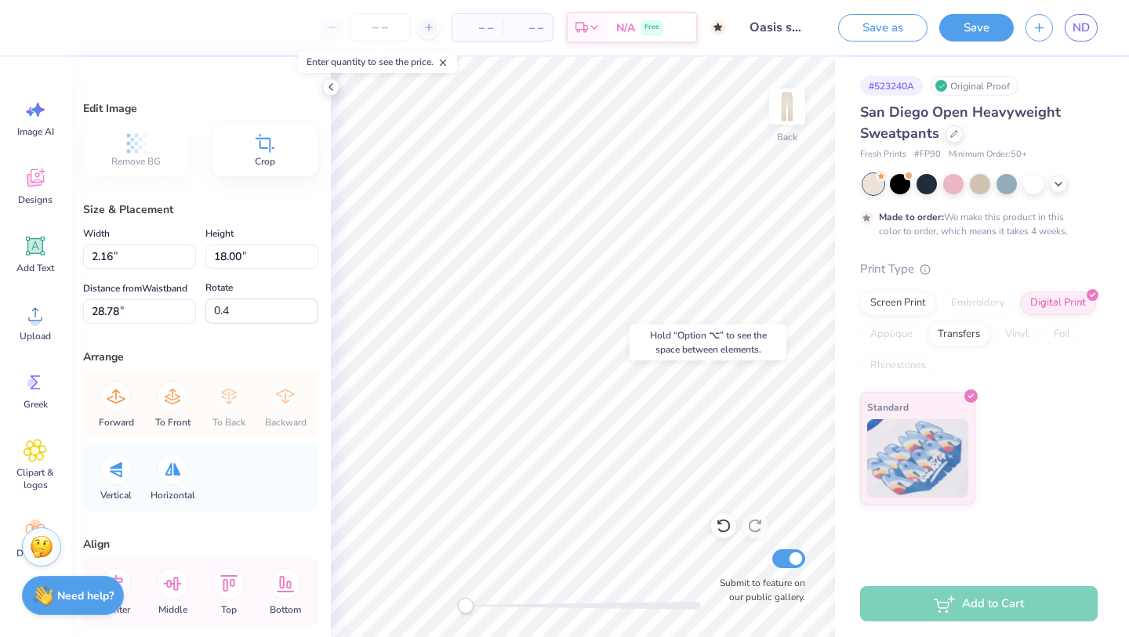
type input "0.0"
type input "10.85"
type input "4.36"
type input "24.82"
type input "90.9"
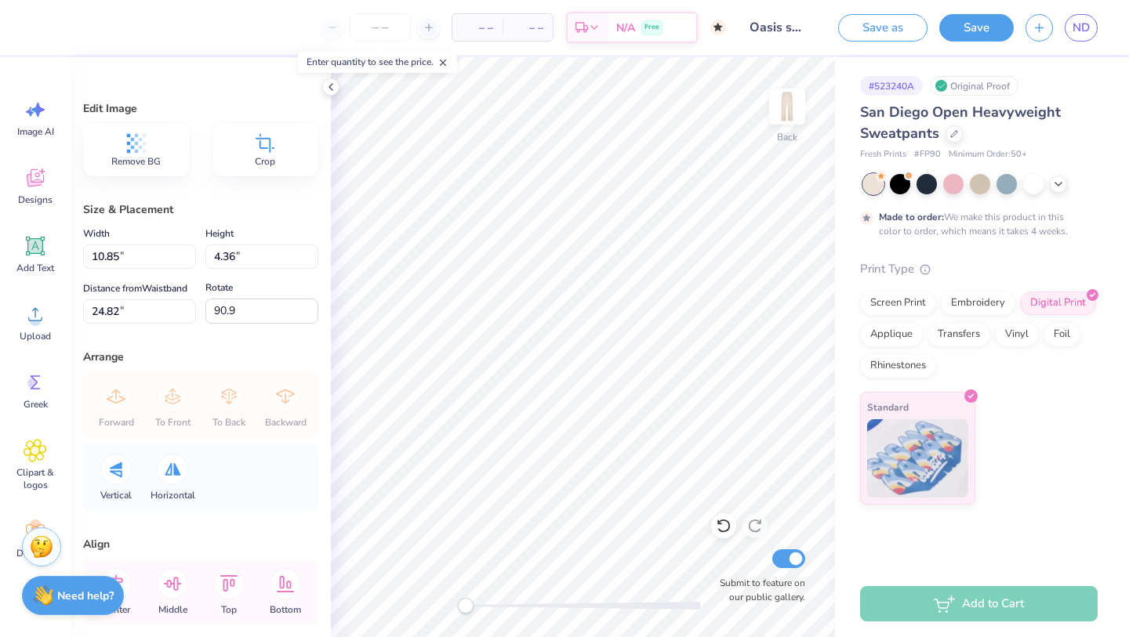
type input "6.44"
type input "15.64"
type input "16.83"
type input "0.0"
type input "20.21"
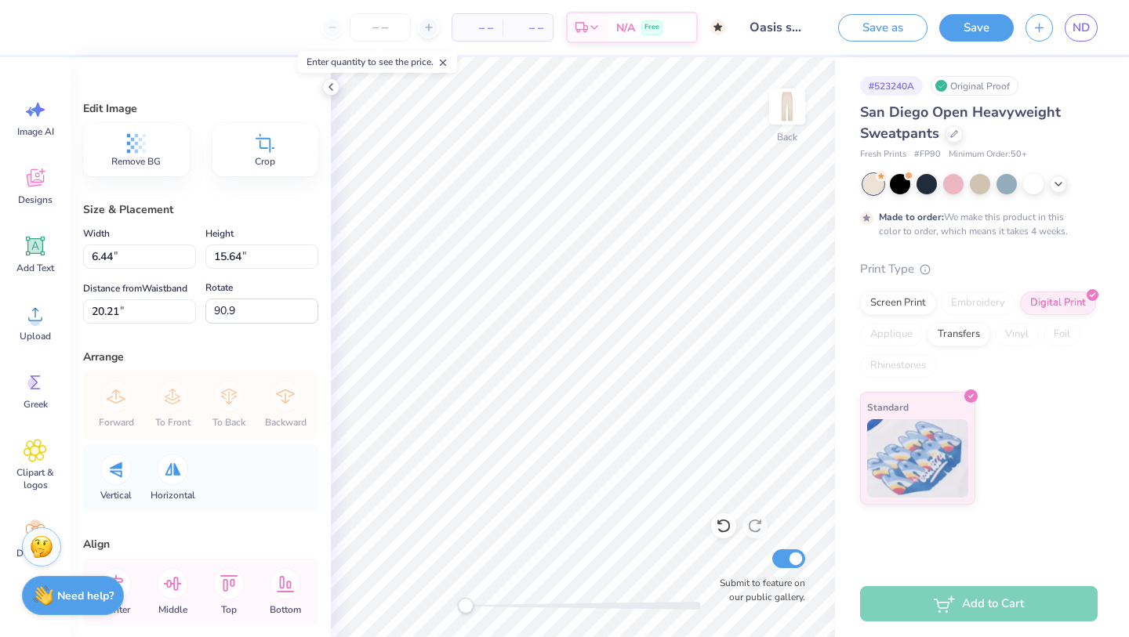
type input "0.0"
type input "20.22"
type input "90.9"
click at [723, 525] on icon at bounding box center [724, 526] width 16 height 16
click at [722, 525] on icon at bounding box center [724, 526] width 16 height 16
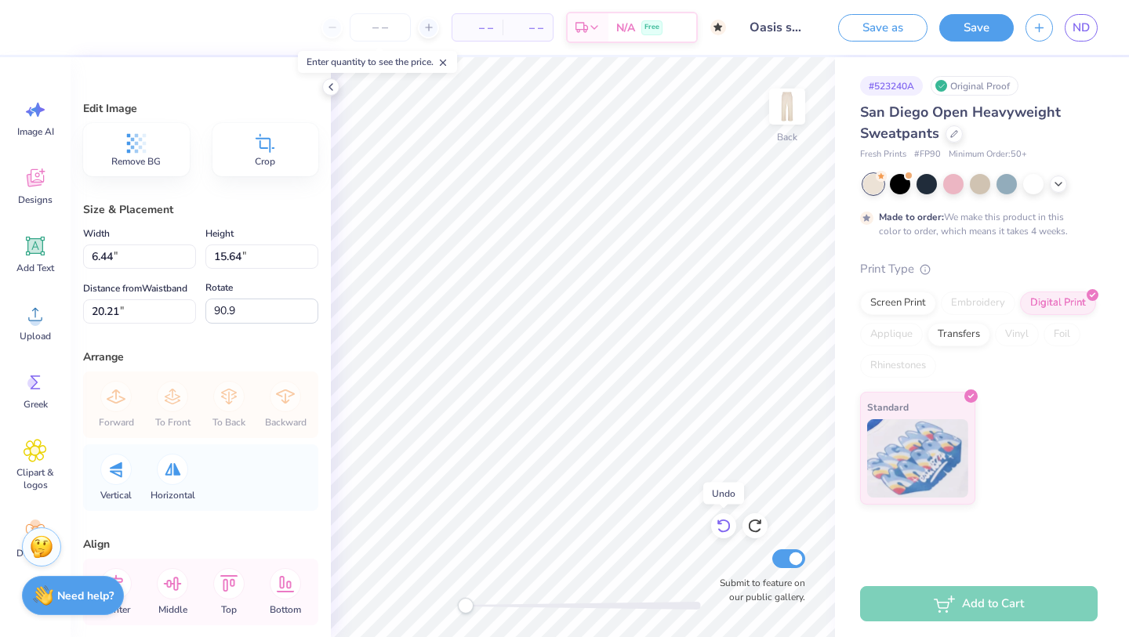
type input "16.83"
click at [722, 525] on icon at bounding box center [724, 526] width 16 height 16
type input "4.47"
type input "10.85"
type input "21.59"
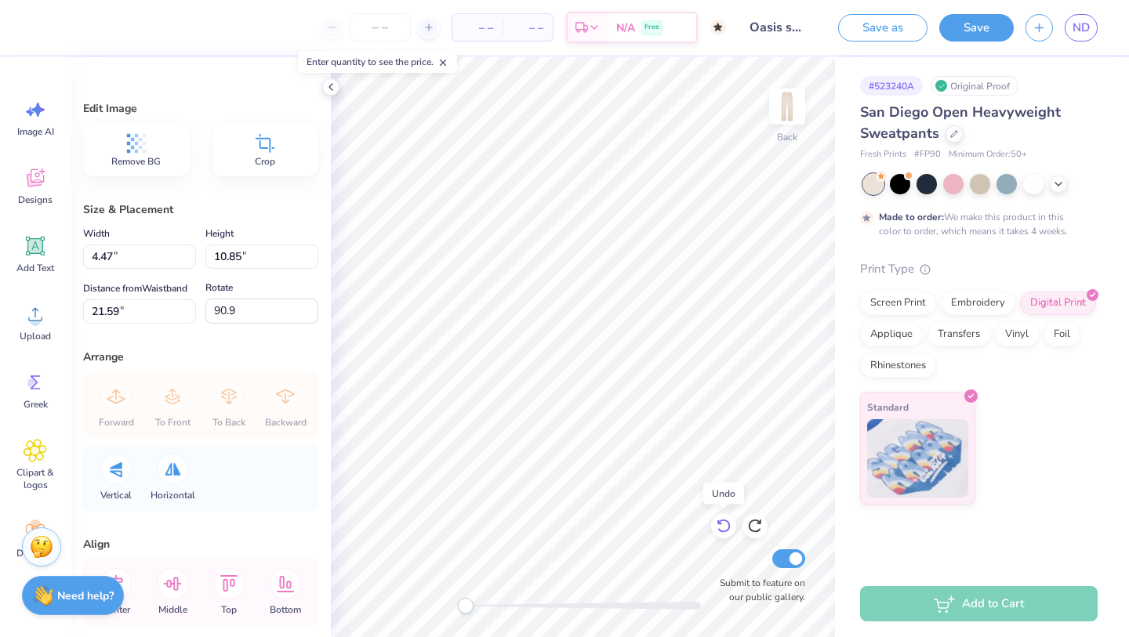
click at [722, 525] on icon at bounding box center [724, 526] width 16 height 16
type input "10.85"
type input "4.36"
type input "24.82"
type input "0.0"
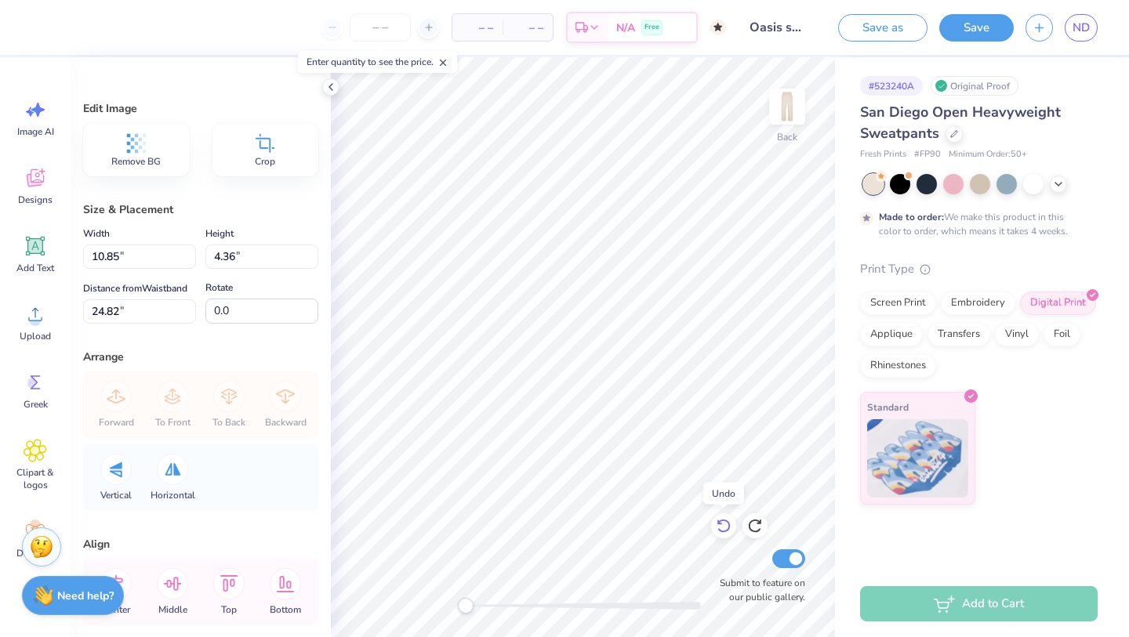
click at [722, 525] on icon at bounding box center [724, 526] width 16 height 16
type input "2.16"
type input "18.00"
type input "29.18"
type input "0.0"
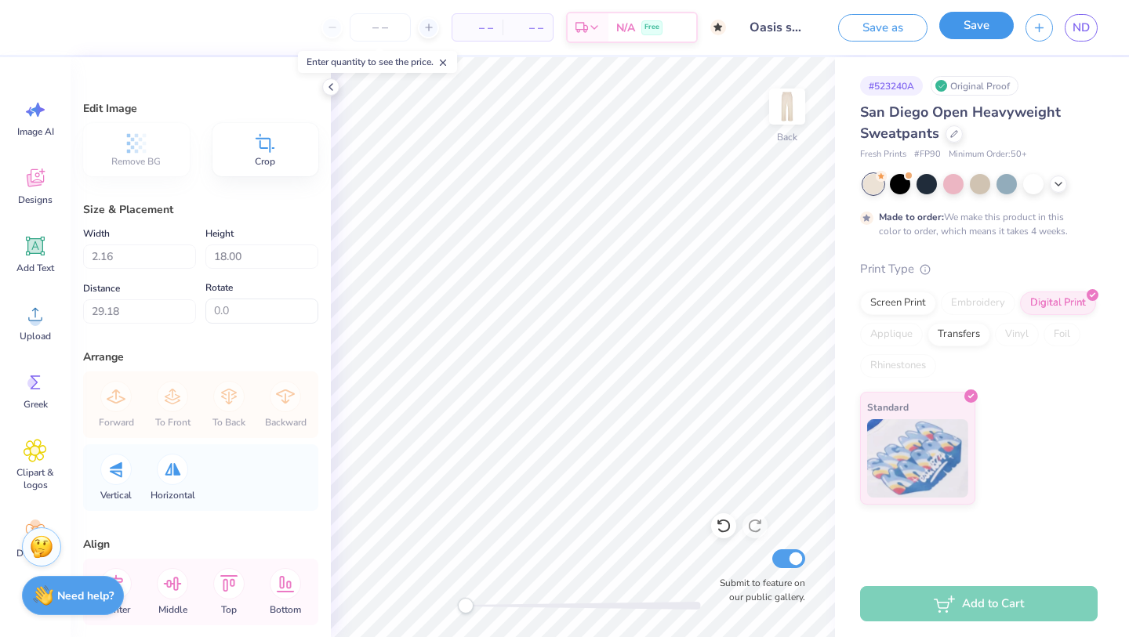
click at [957, 34] on button "Save" at bounding box center [976, 25] width 74 height 27
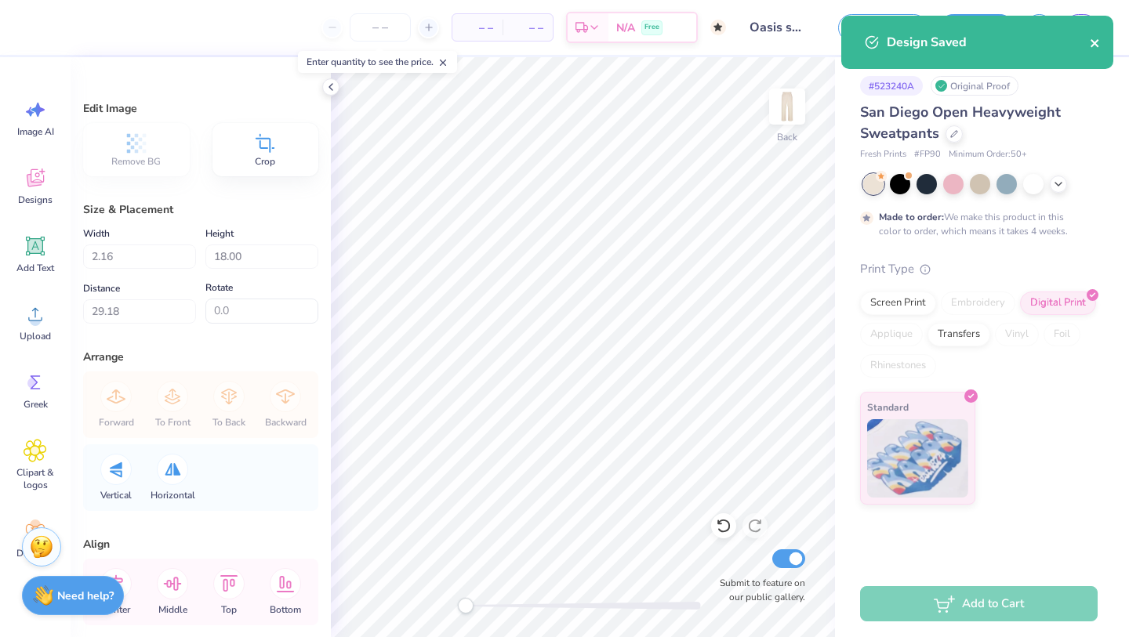
click at [1095, 43] on icon "close" at bounding box center [1095, 43] width 8 height 8
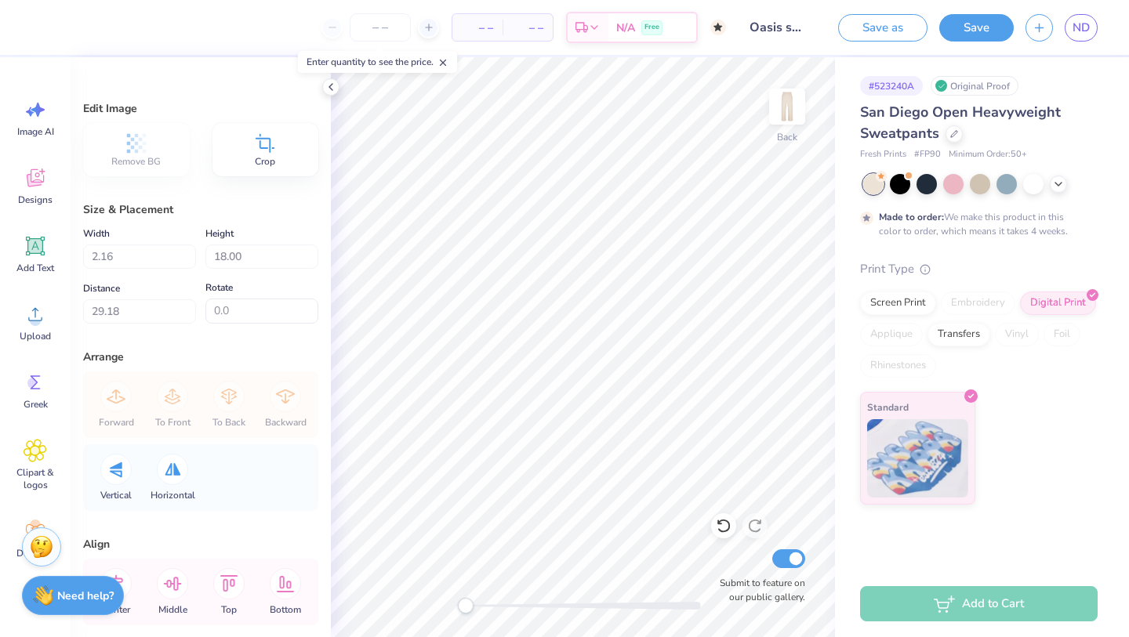
click at [1092, 27] on div "Design Saved" at bounding box center [977, 48] width 278 height 71
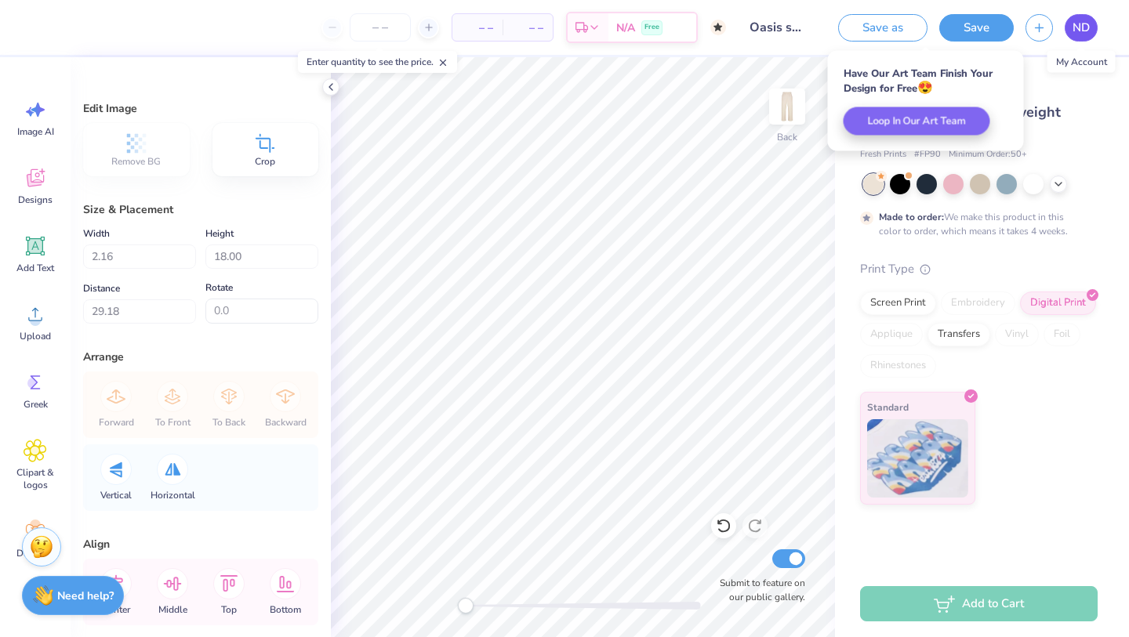
click at [1082, 27] on span "ND" at bounding box center [1081, 28] width 17 height 18
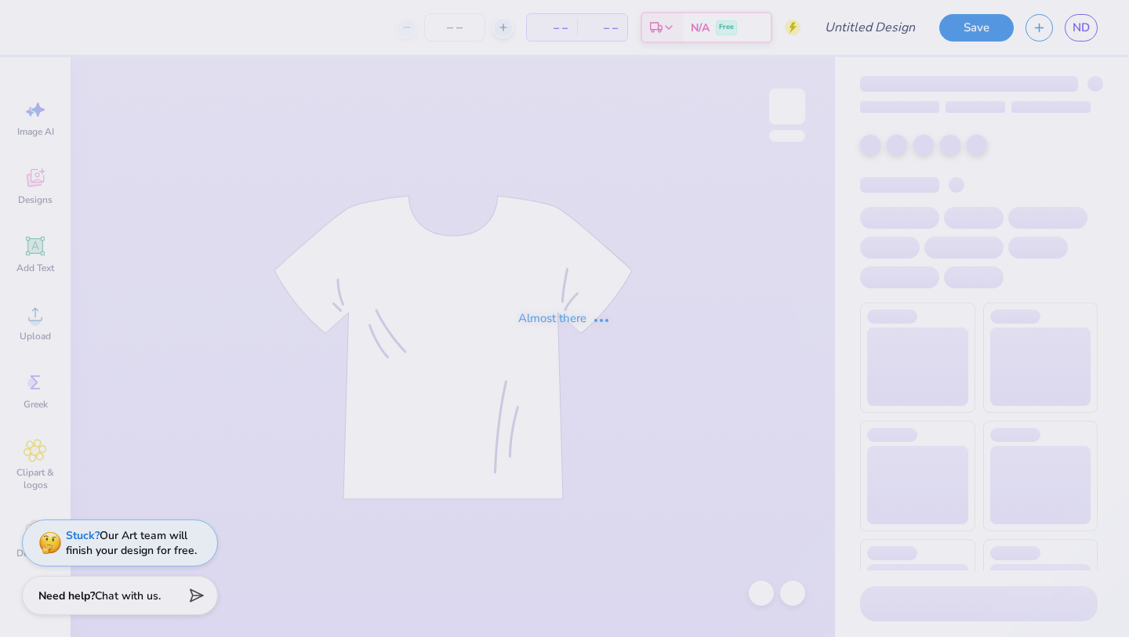
type input "Design 2"
type input "50"
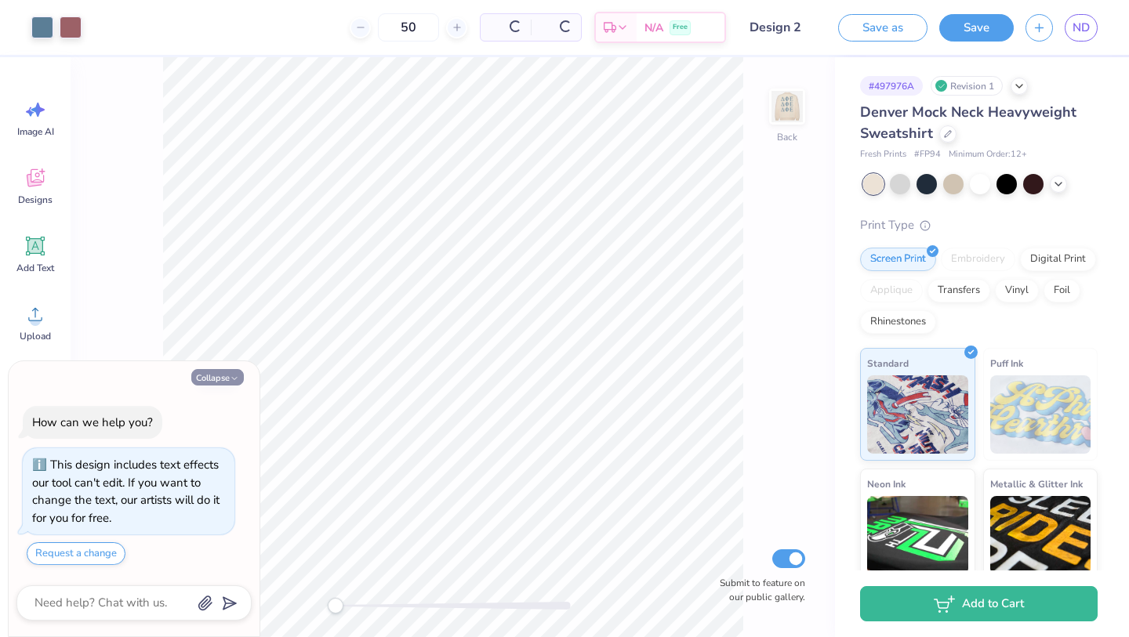
click at [229, 371] on button "Collapse" at bounding box center [217, 377] width 53 height 16
type textarea "x"
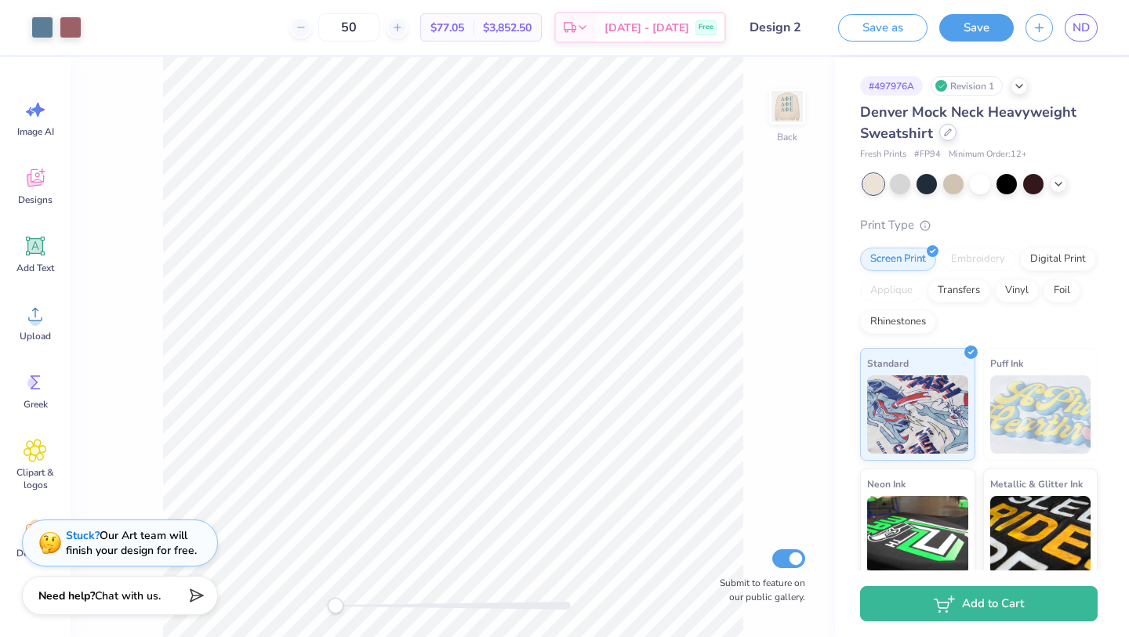
click at [946, 139] on div at bounding box center [947, 132] width 17 height 17
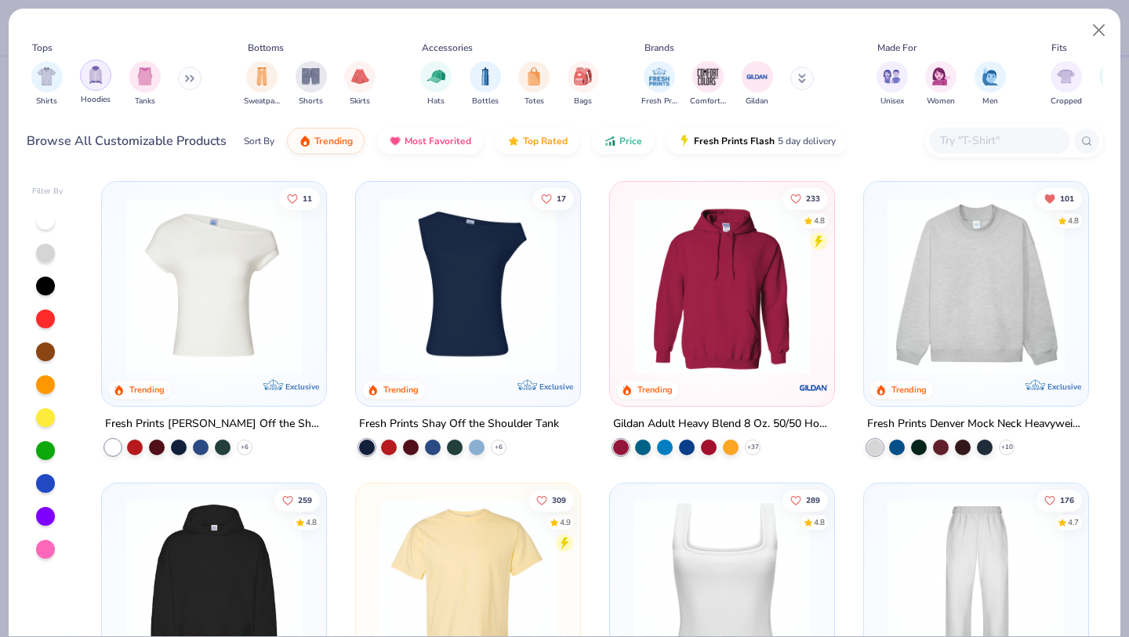
click at [99, 74] on img "filter for Hoodies" at bounding box center [95, 75] width 17 height 18
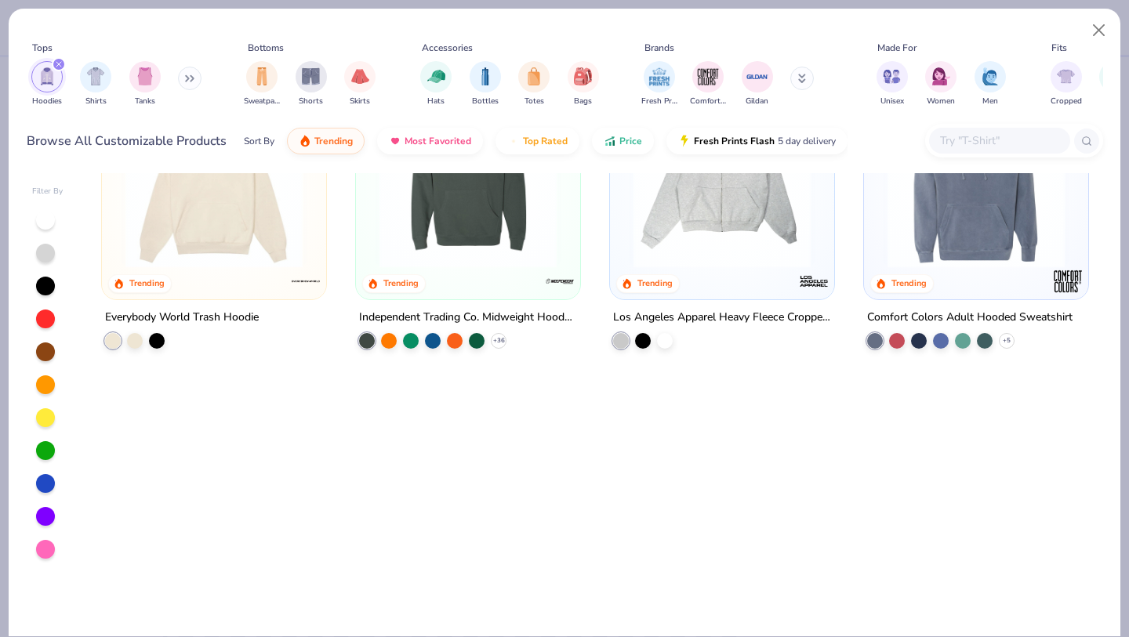
scroll to position [22, 0]
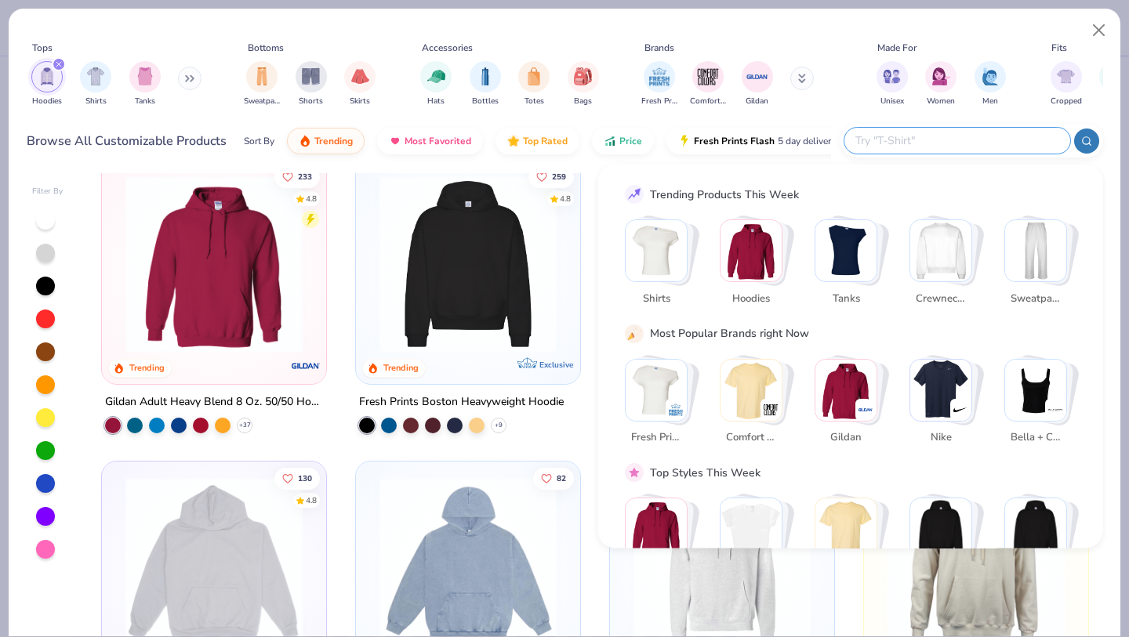
click at [990, 133] on input "text" at bounding box center [956, 141] width 205 height 18
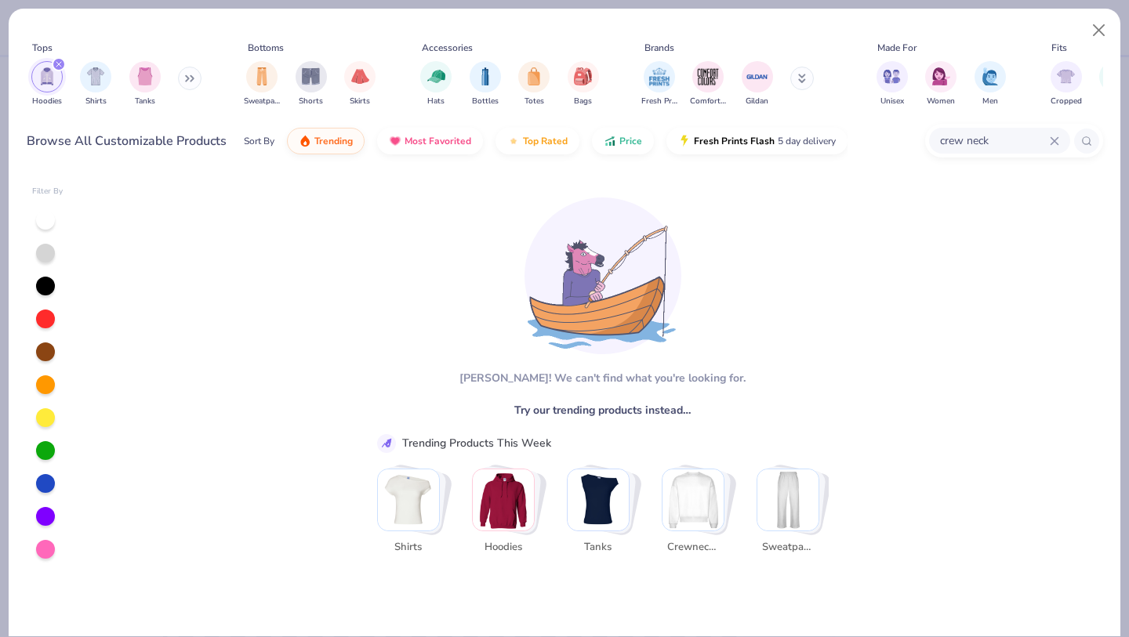
click at [702, 489] on img "Stack Card Button Crewnecks" at bounding box center [693, 500] width 61 height 61
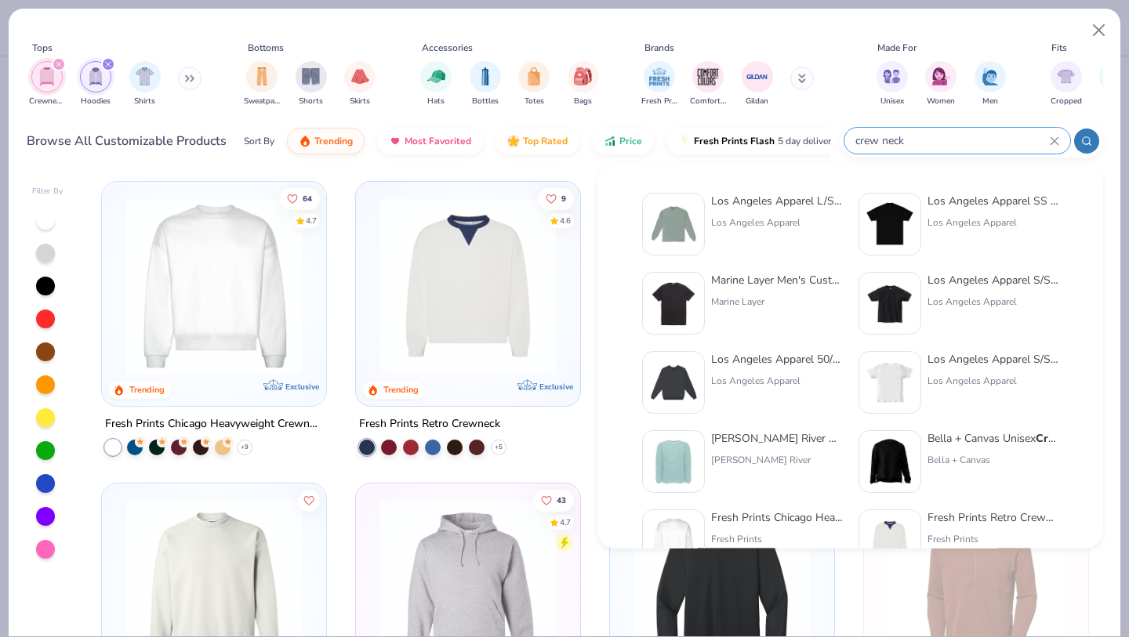
drag, startPoint x: 1006, startPoint y: 132, endPoint x: 943, endPoint y: 124, distance: 64.0
click at [943, 127] on div "crew neck" at bounding box center [972, 141] width 263 height 34
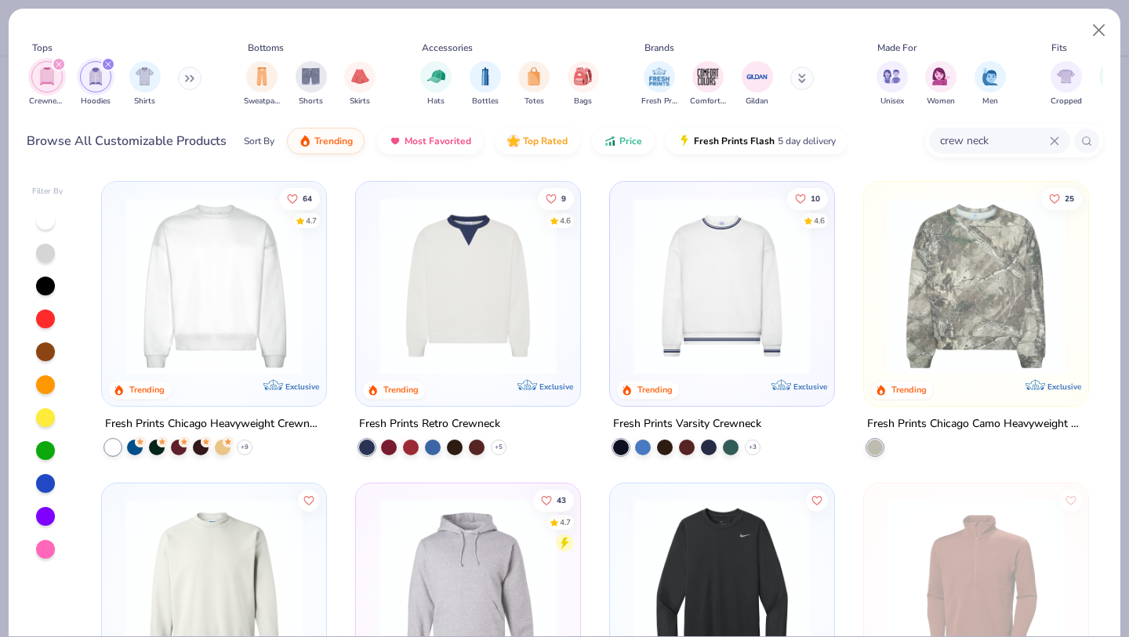
click at [994, 146] on input "crew neck" at bounding box center [994, 141] width 111 height 18
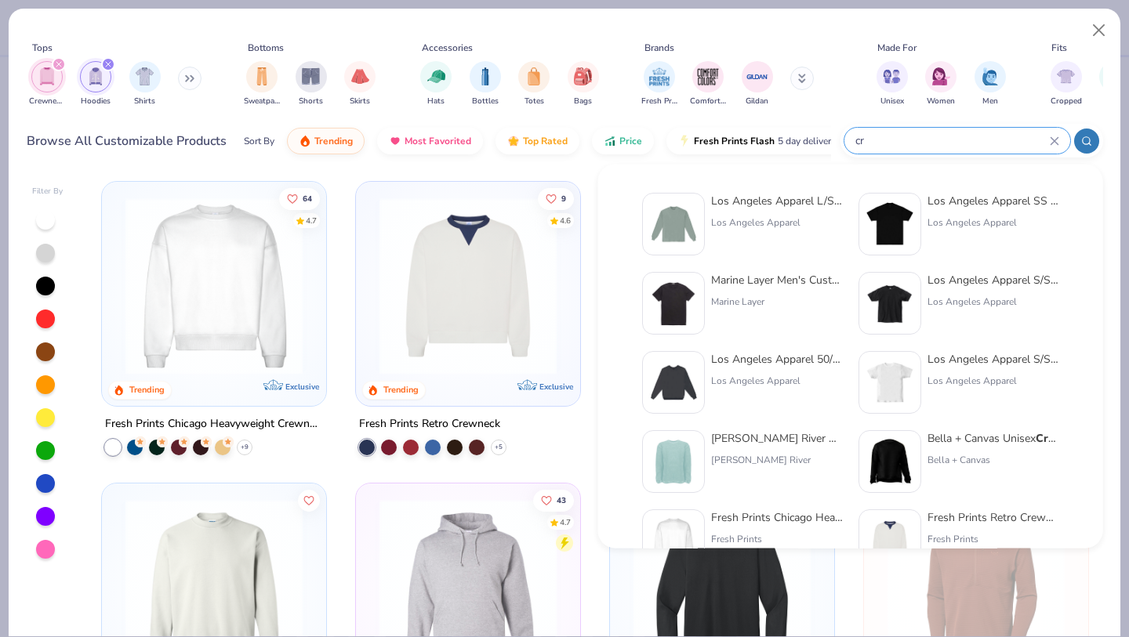
type input "c"
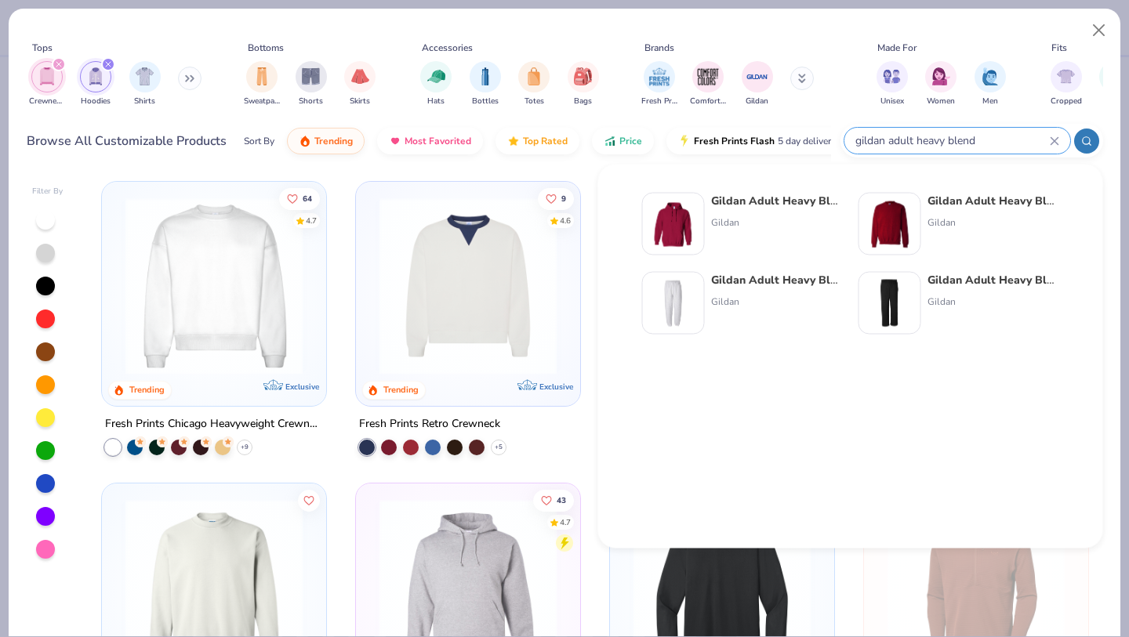
type input "gildan adult heavy blend"
click at [910, 220] on img at bounding box center [890, 224] width 49 height 49
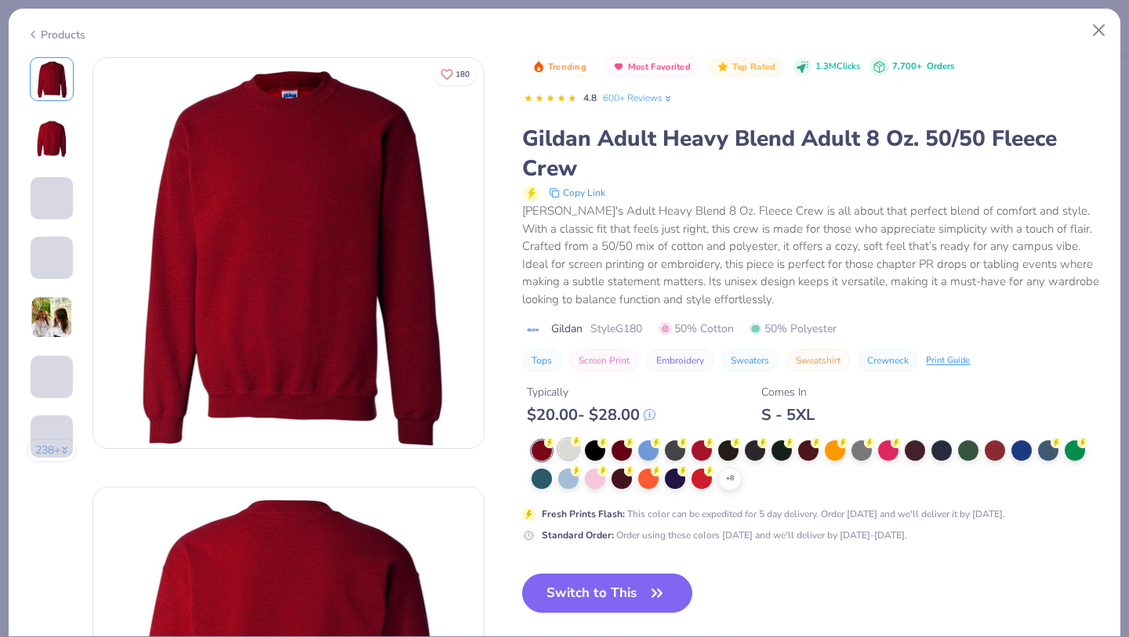
click at [567, 453] on div at bounding box center [568, 449] width 20 height 20
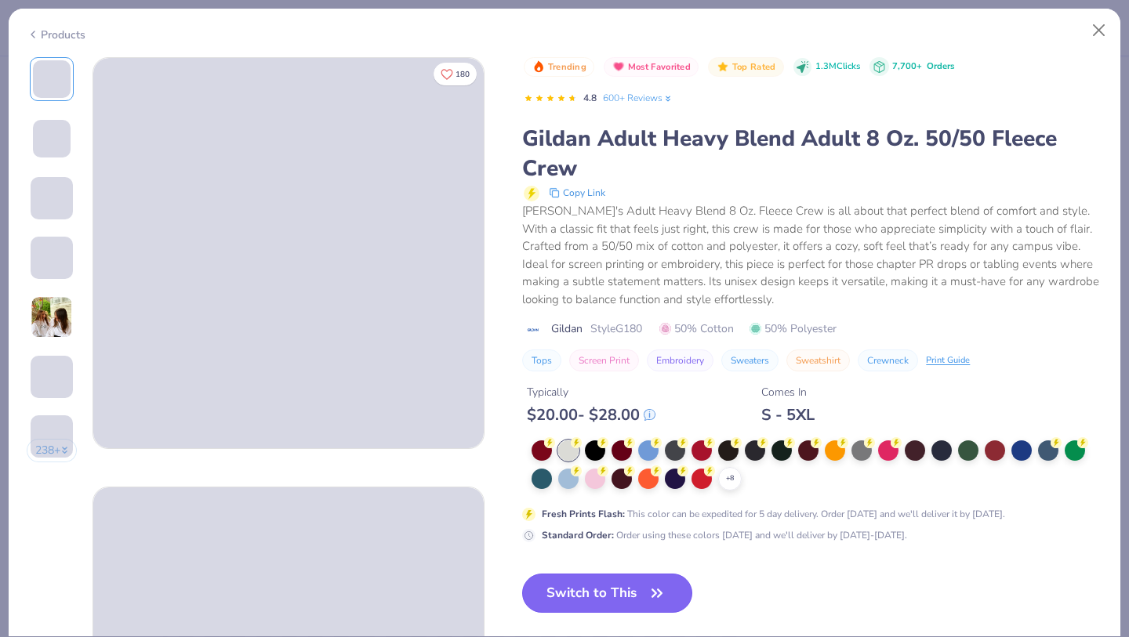
click at [620, 589] on button "Switch to This" at bounding box center [607, 593] width 170 height 39
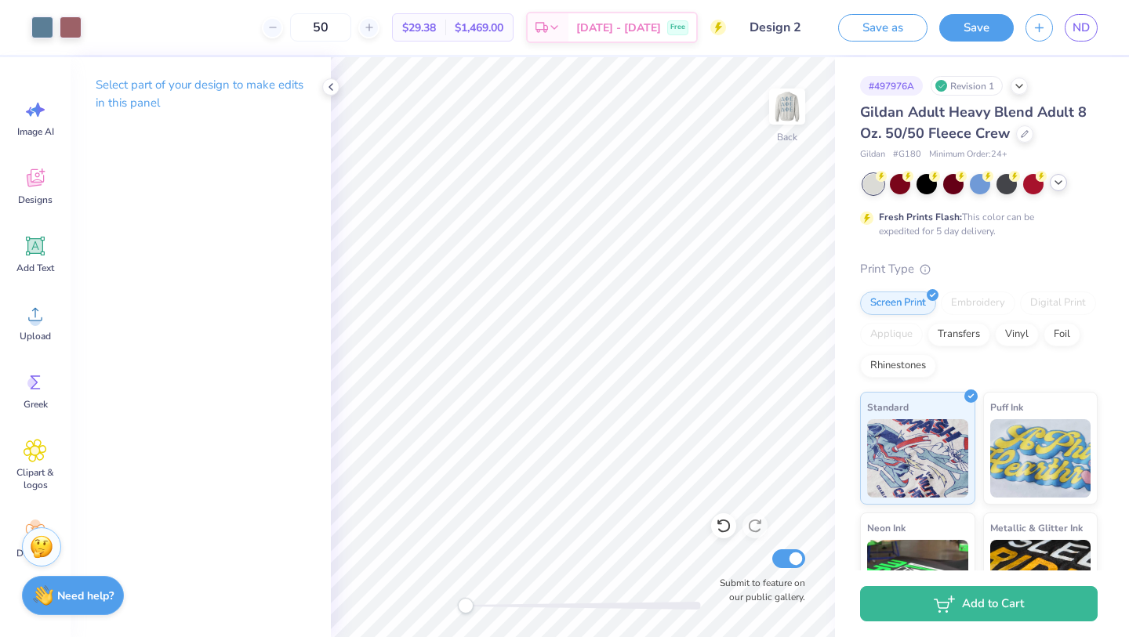
click at [1054, 187] on icon at bounding box center [1058, 182] width 13 height 13
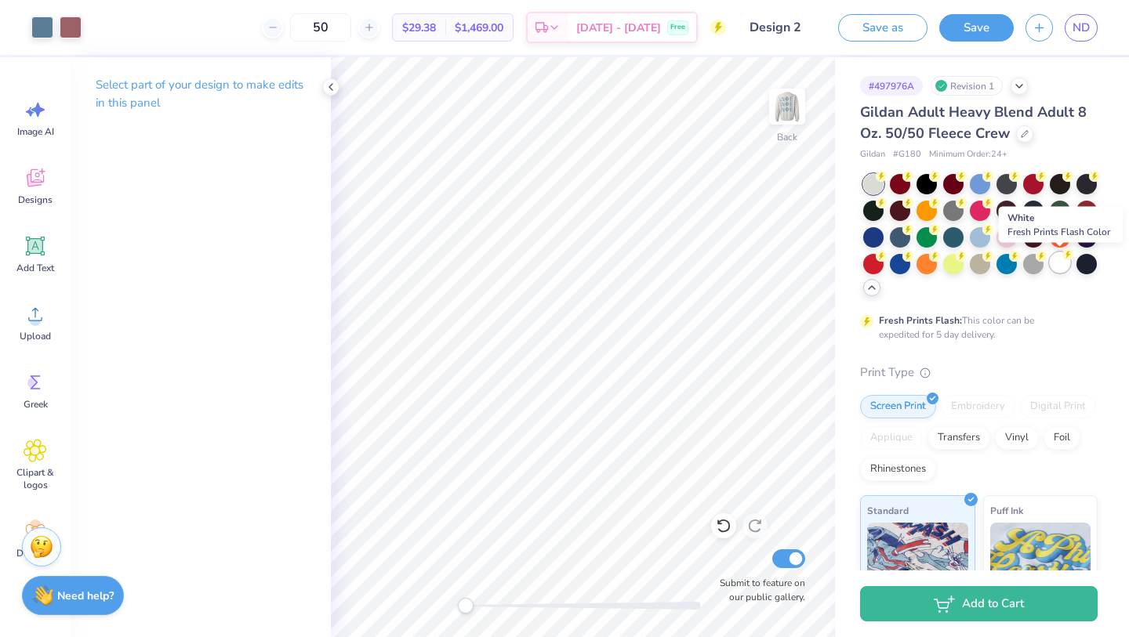
click at [1066, 257] on icon at bounding box center [1068, 255] width 5 height 8
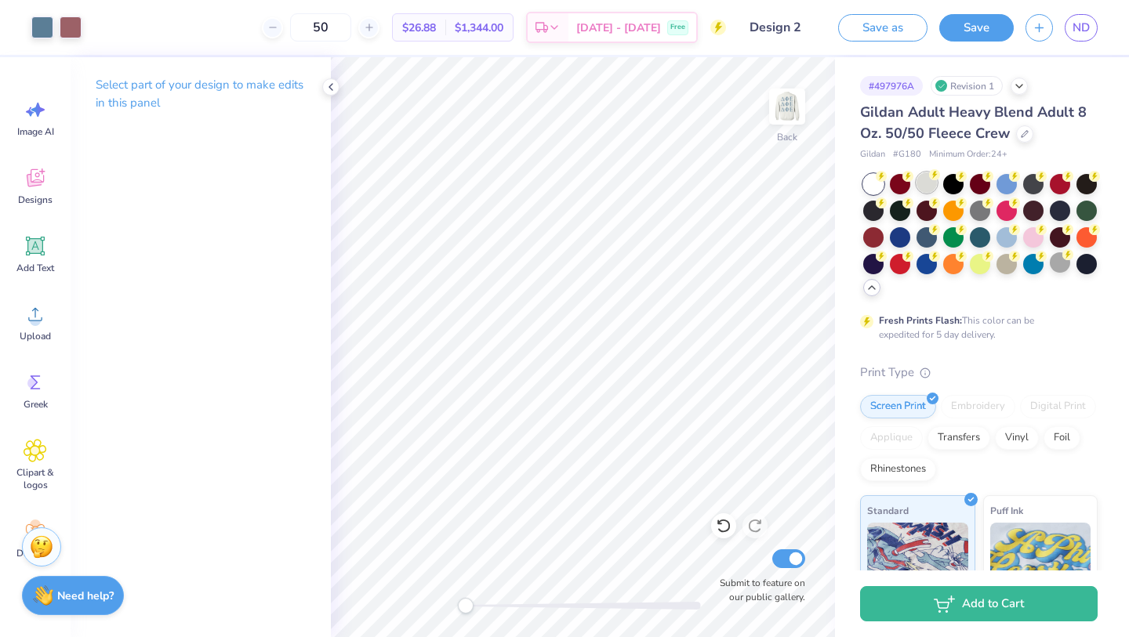
click at [921, 181] on div at bounding box center [927, 183] width 20 height 20
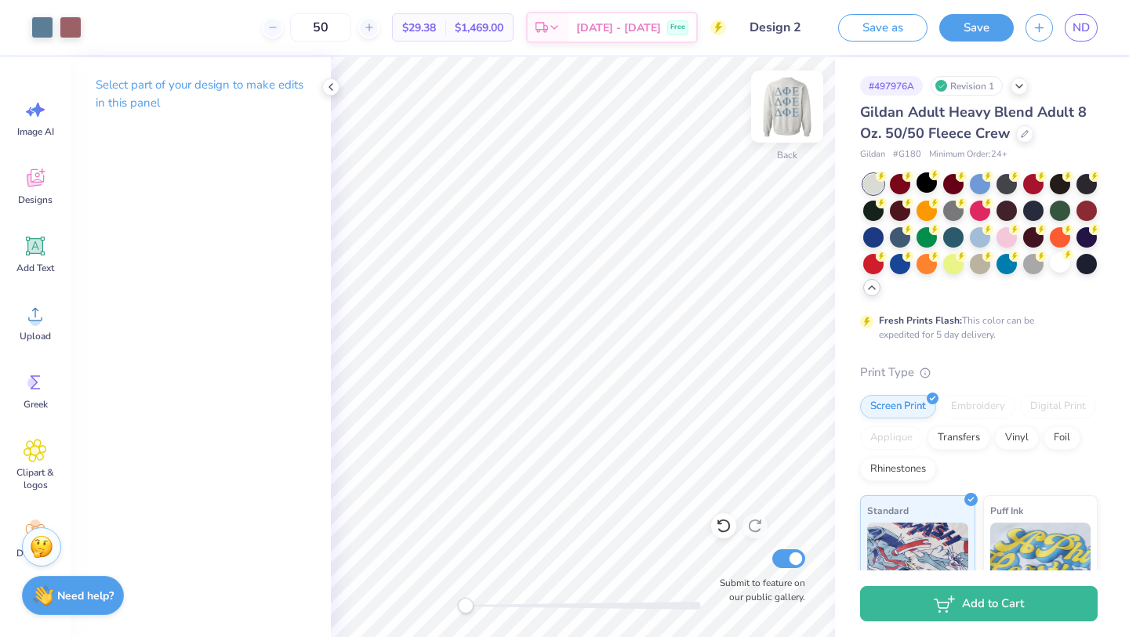
click at [792, 111] on img at bounding box center [787, 106] width 63 height 63
click at [792, 111] on img at bounding box center [787, 106] width 31 height 31
